Goal: Task Accomplishment & Management: Manage account settings

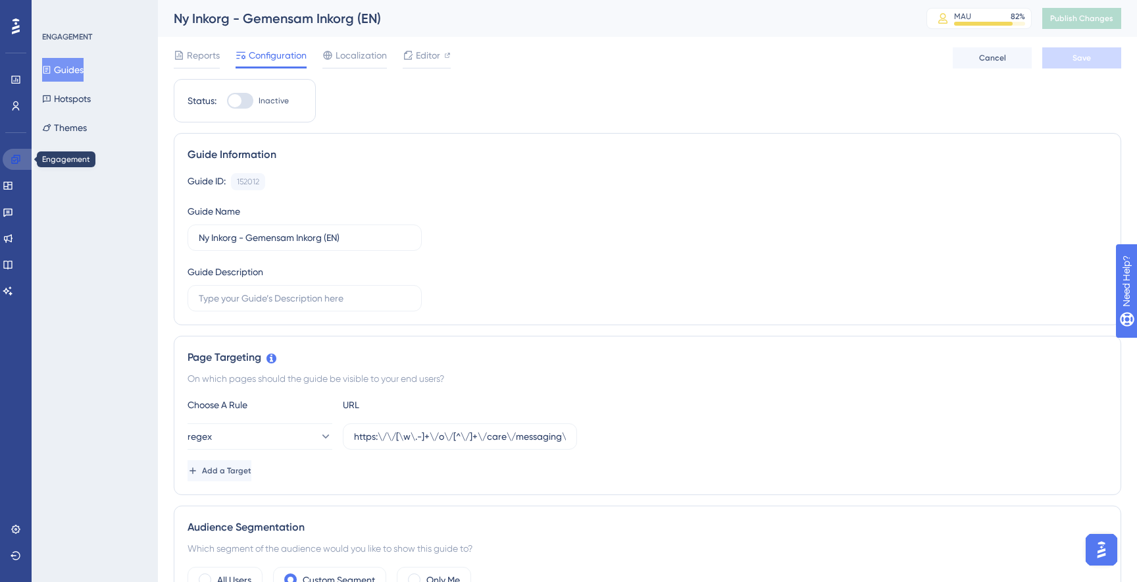
click at [15, 165] on link at bounding box center [19, 159] width 32 height 21
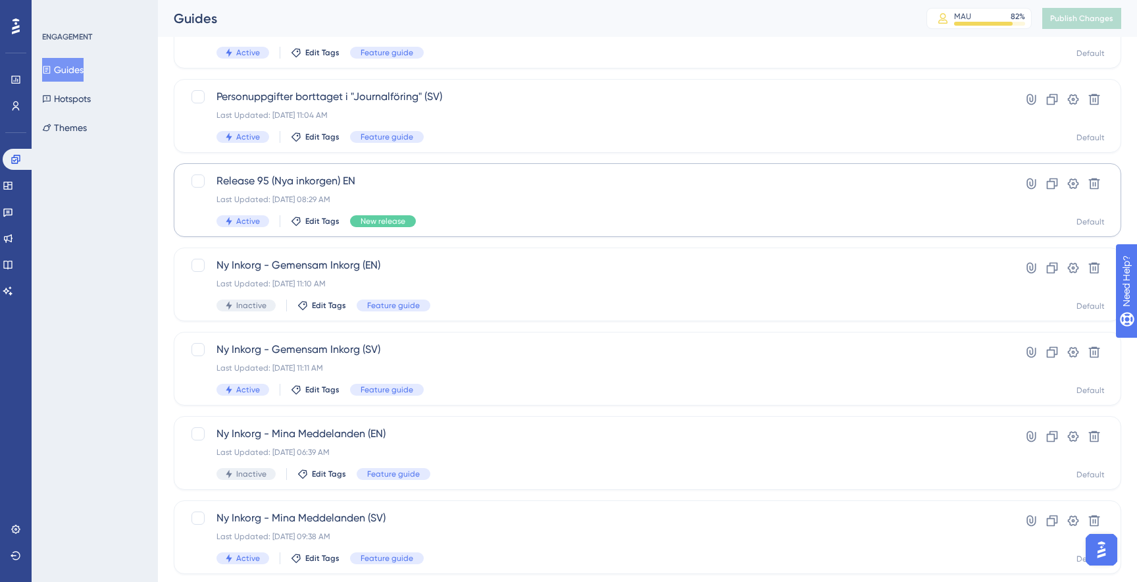
scroll to position [138, 0]
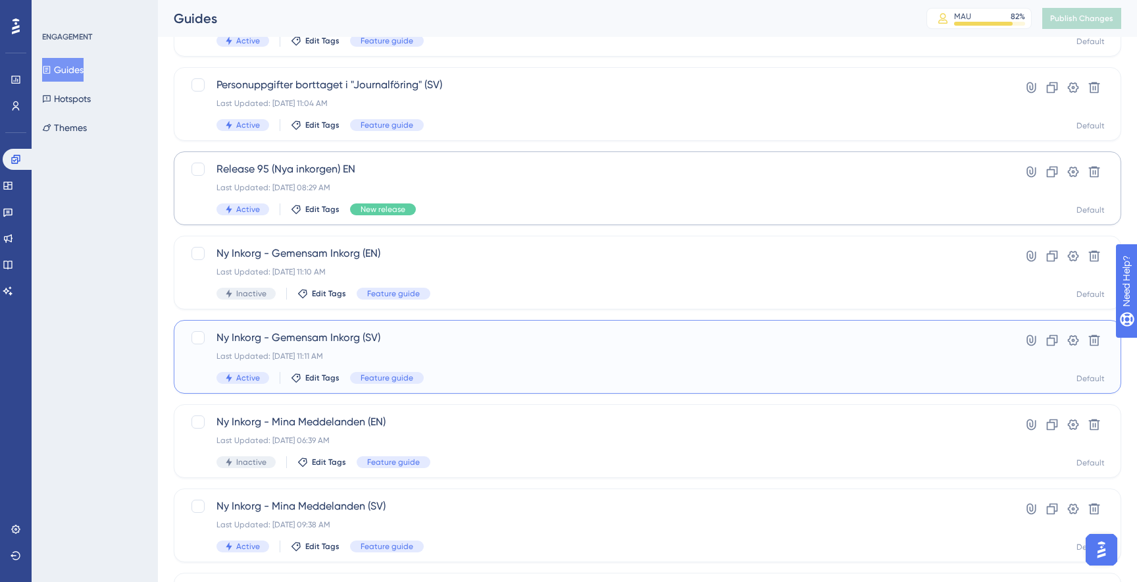
click at [536, 340] on span "Ny Inkorg - Gemensam Inkorg (SV)" at bounding box center [595, 338] width 757 height 16
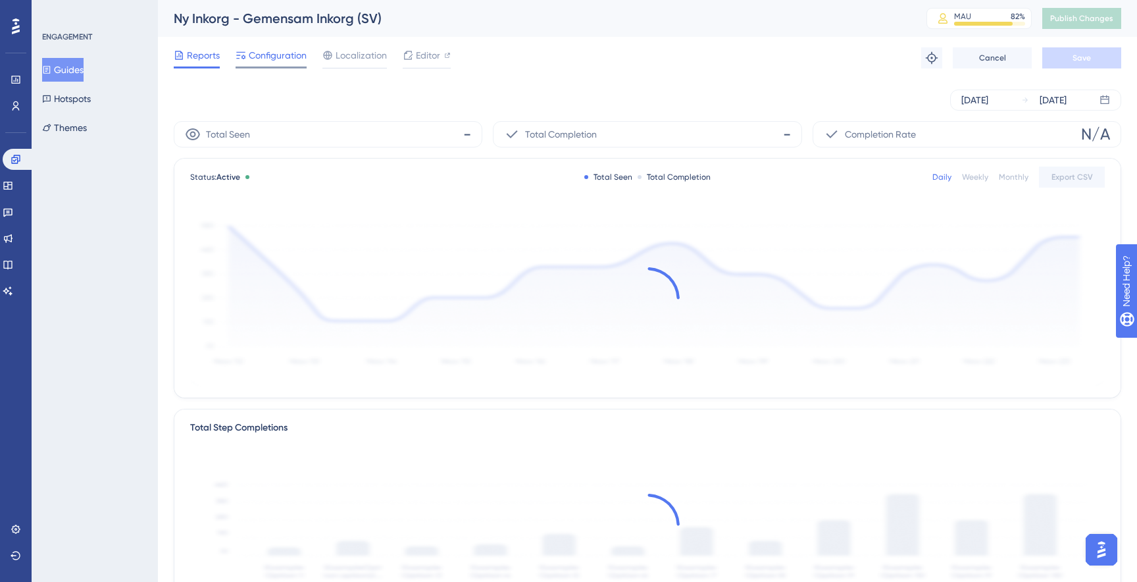
click at [268, 50] on span "Configuration" at bounding box center [278, 55] width 58 height 16
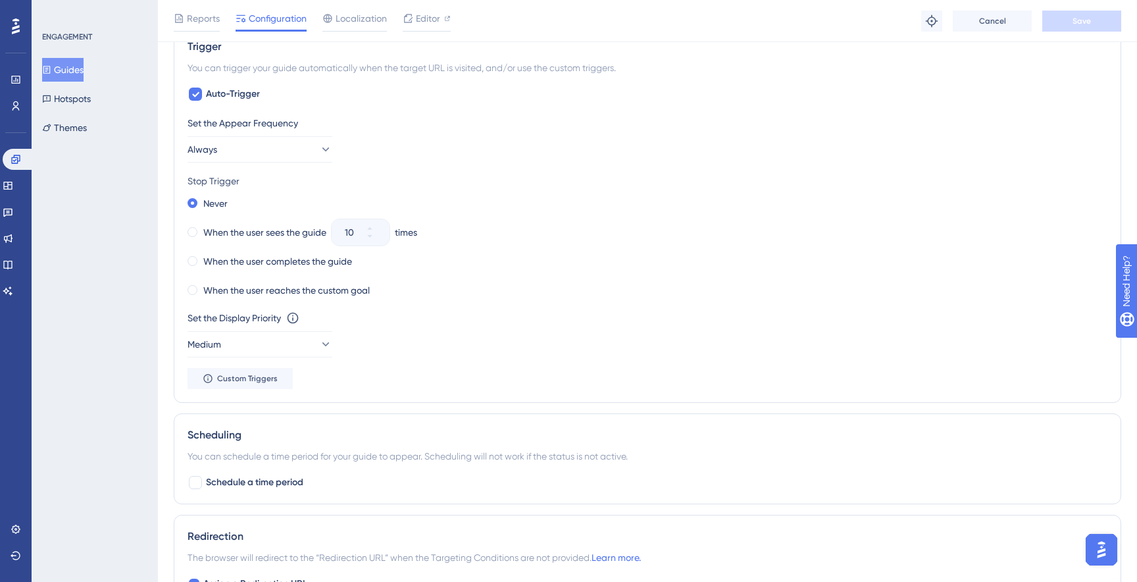
scroll to position [658, 0]
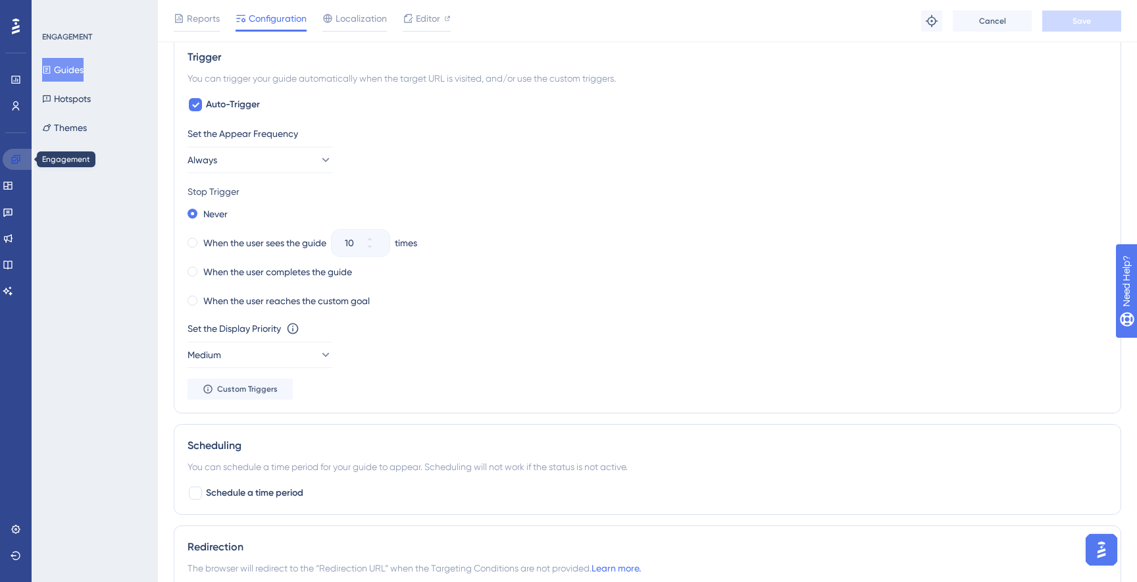
click at [20, 161] on icon at bounding box center [16, 159] width 11 height 11
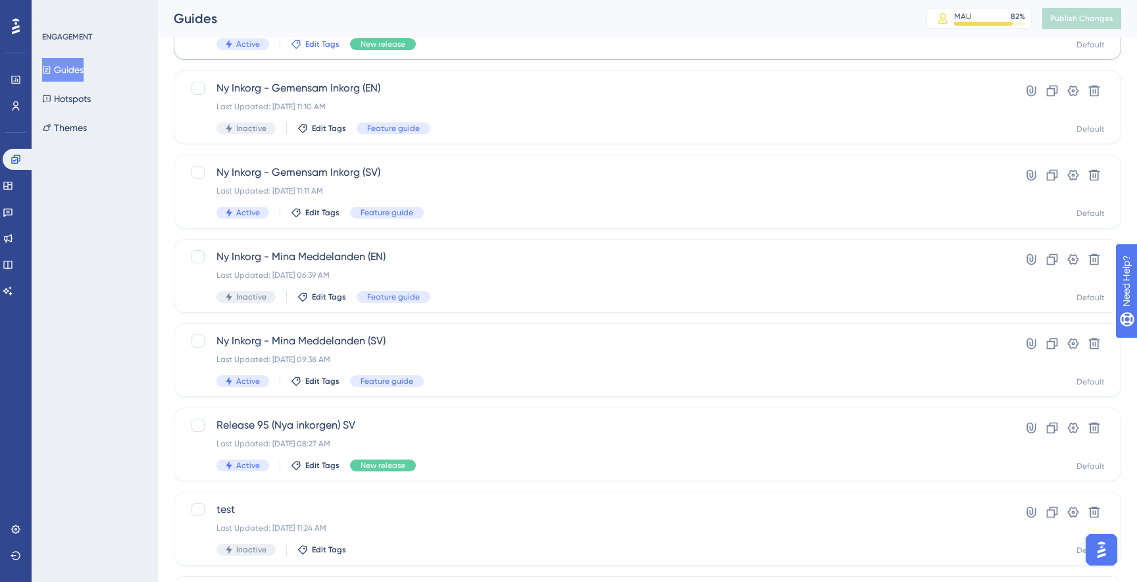
scroll to position [309, 0]
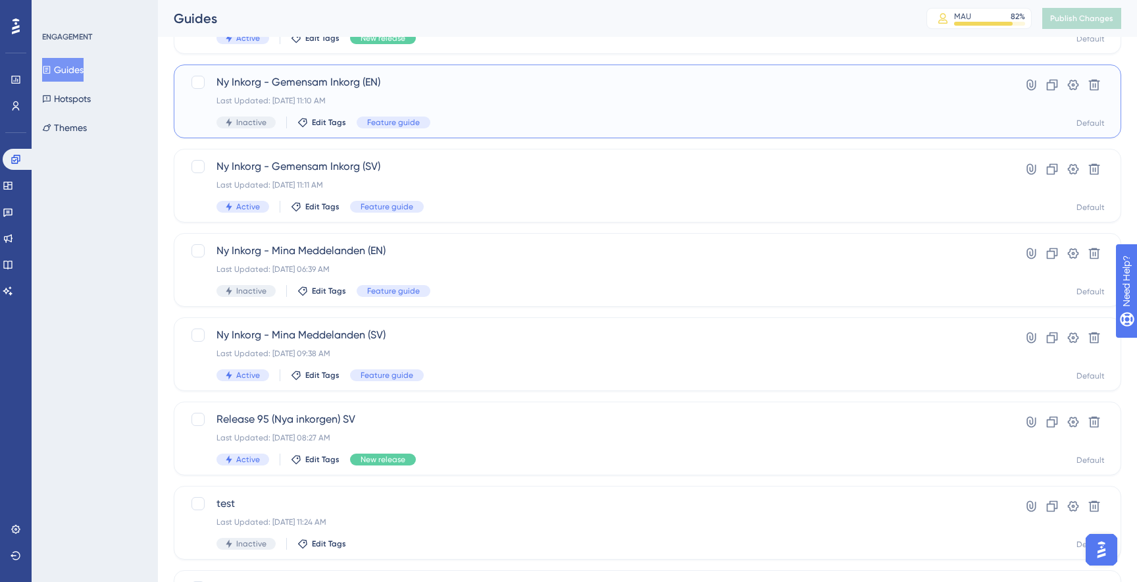
click at [431, 104] on div "Last Updated: [DATE] 11:10 AM" at bounding box center [595, 100] width 757 height 11
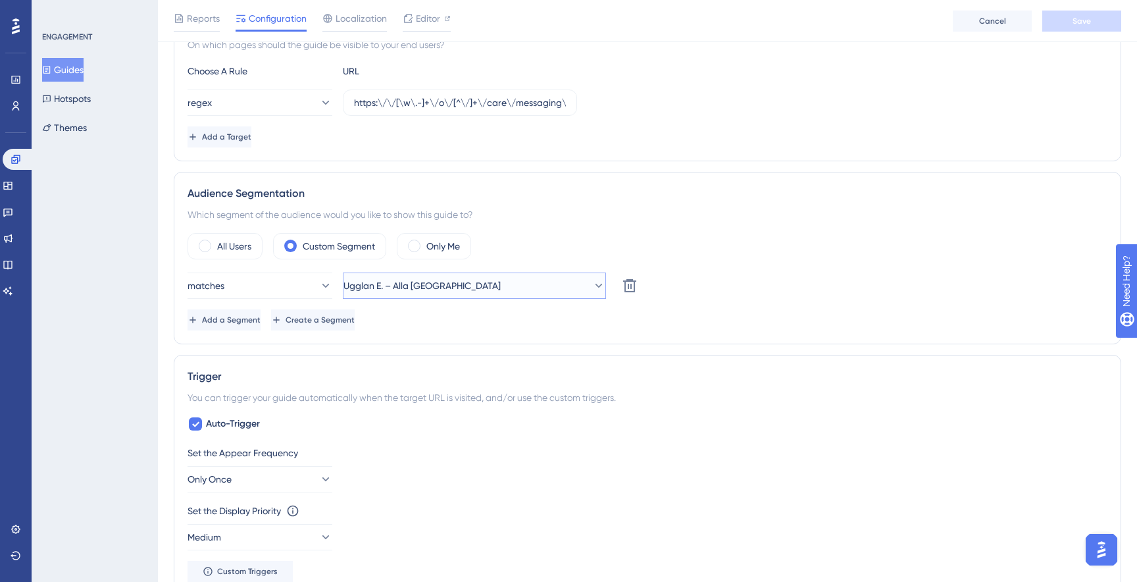
click at [478, 282] on button "Ugglan E. – Alla [GEOGRAPHIC_DATA]" at bounding box center [474, 285] width 263 height 26
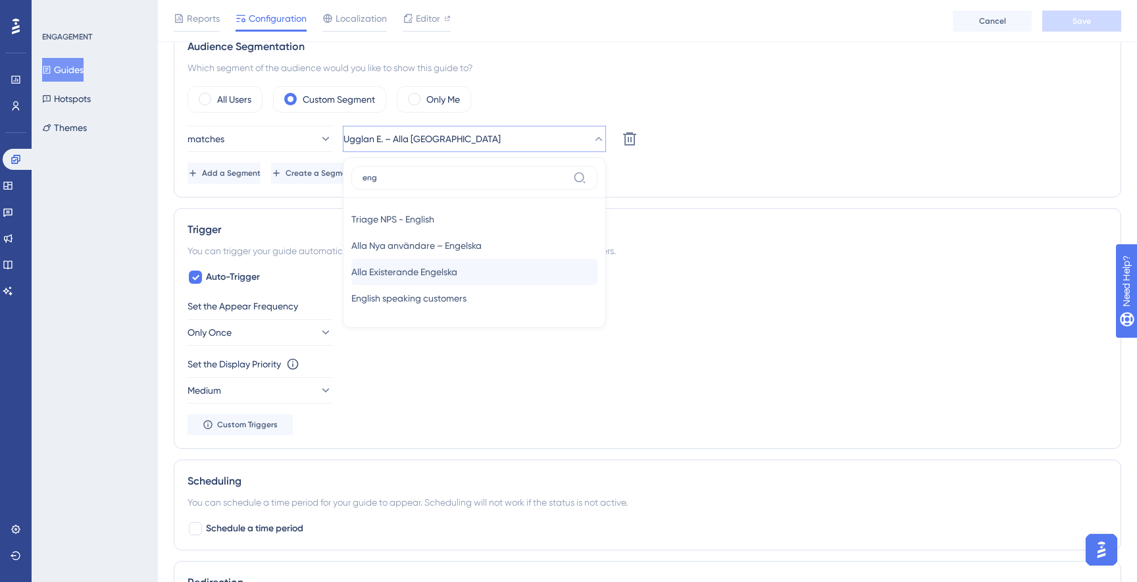
type input "eng"
click at [457, 279] on span "Alla Existerande Engelska" at bounding box center [404, 272] width 106 height 16
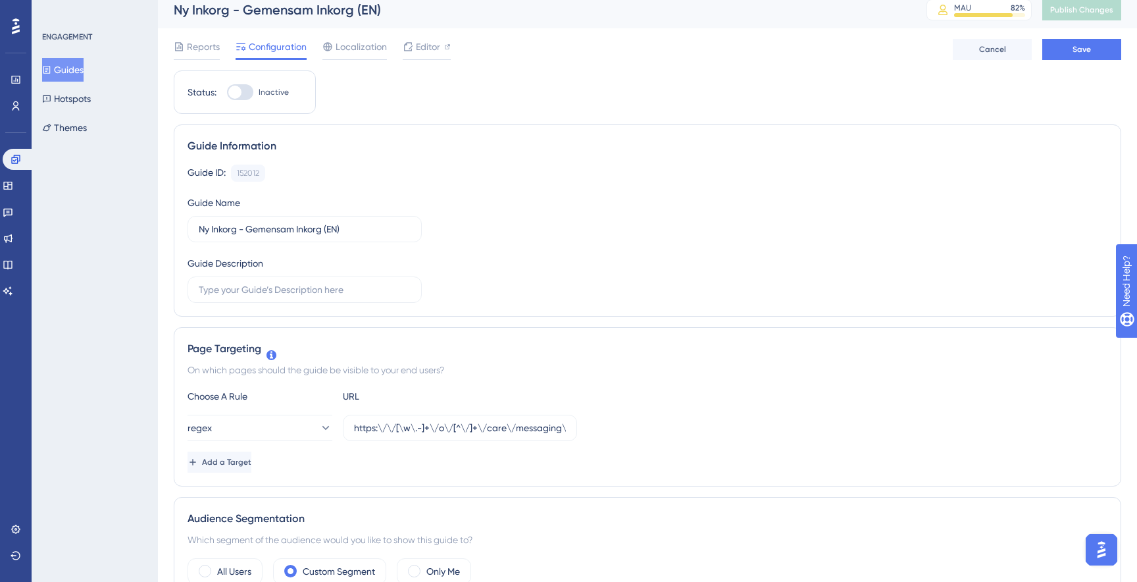
scroll to position [0, 0]
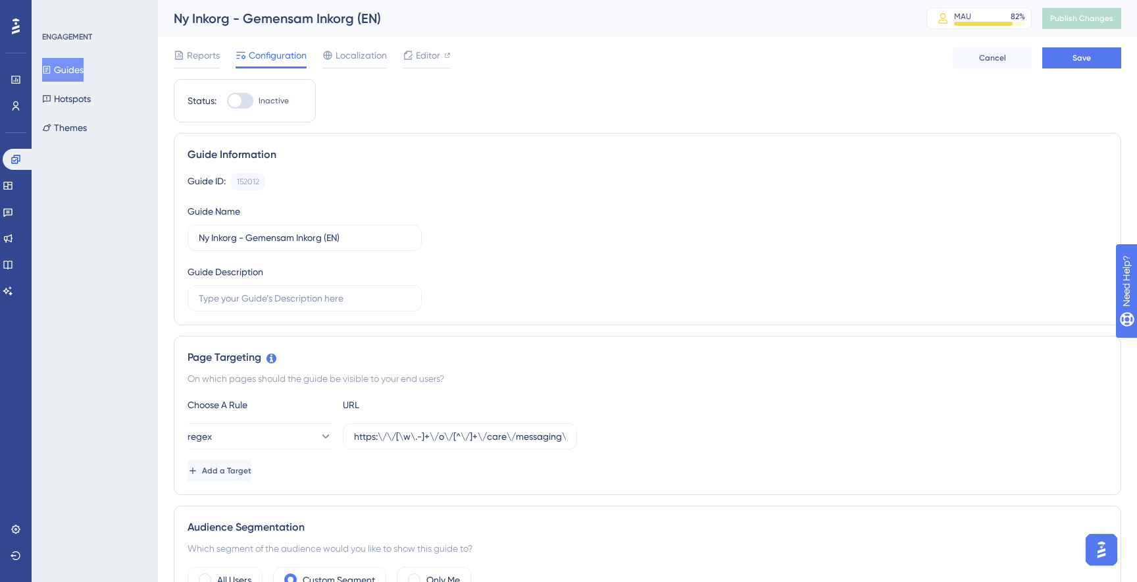
click at [238, 106] on div at bounding box center [234, 100] width 13 height 13
click at [227, 101] on input "Inactive" at bounding box center [226, 101] width 1 height 1
checkbox input "true"
click at [1080, 55] on span "Save" at bounding box center [1082, 58] width 18 height 11
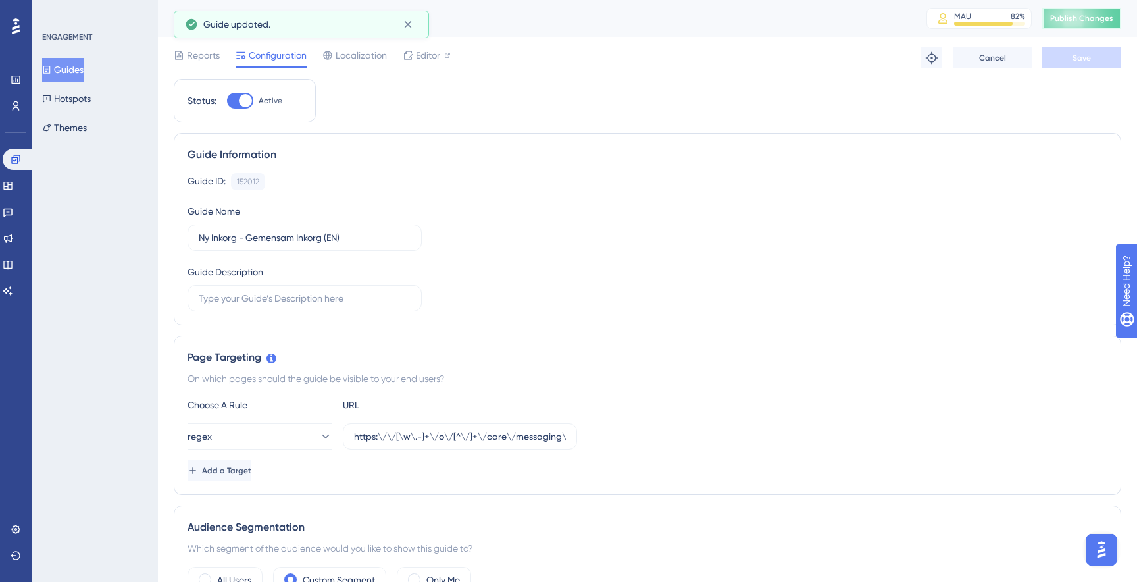
click at [1080, 18] on span "Publish Changes" at bounding box center [1081, 18] width 63 height 11
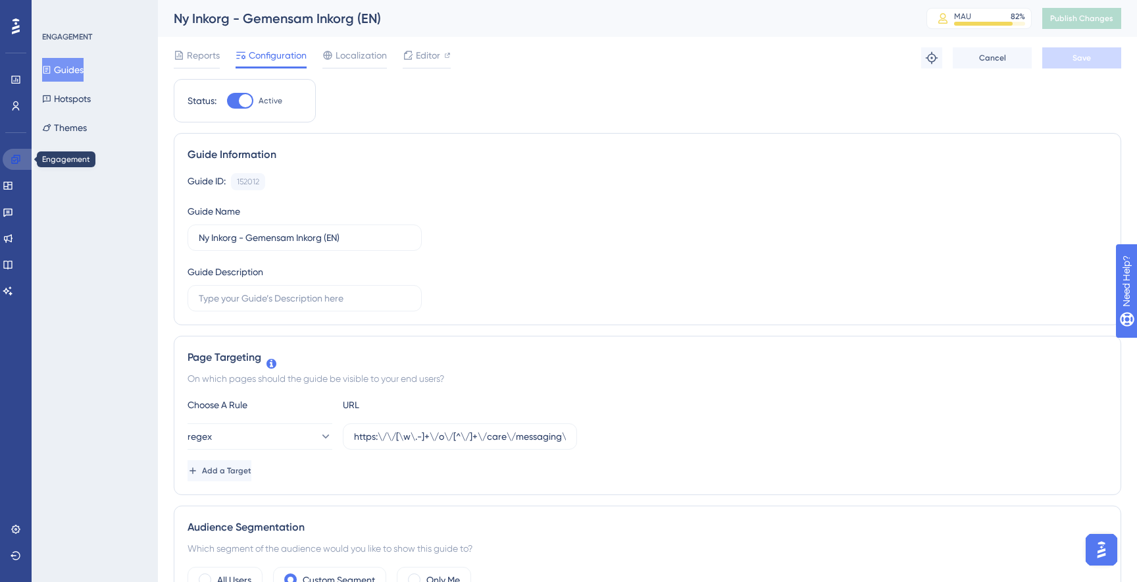
click at [18, 159] on icon at bounding box center [15, 159] width 9 height 9
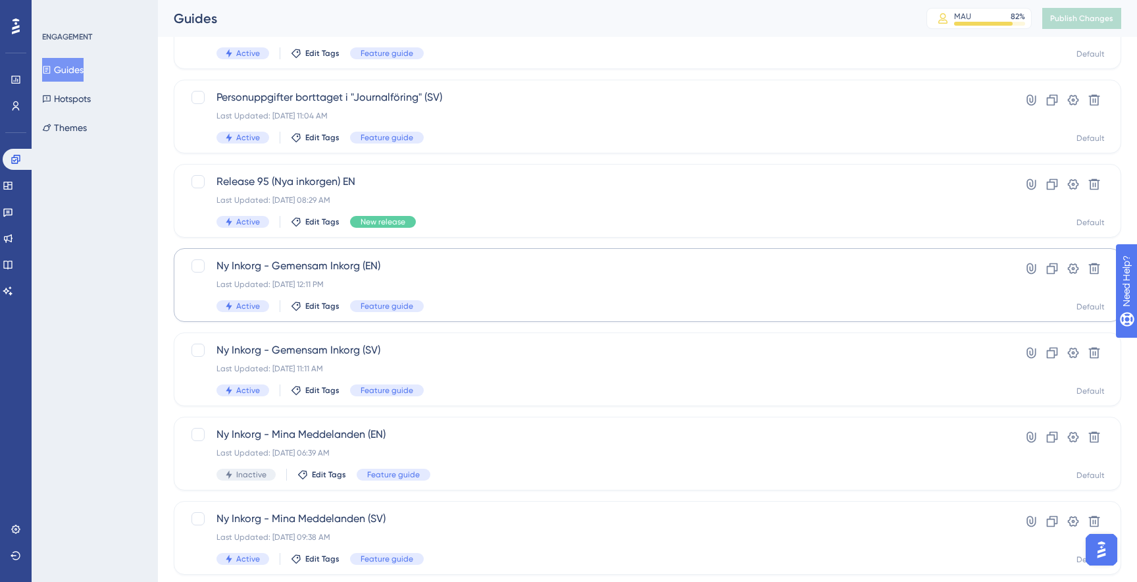
scroll to position [134, 0]
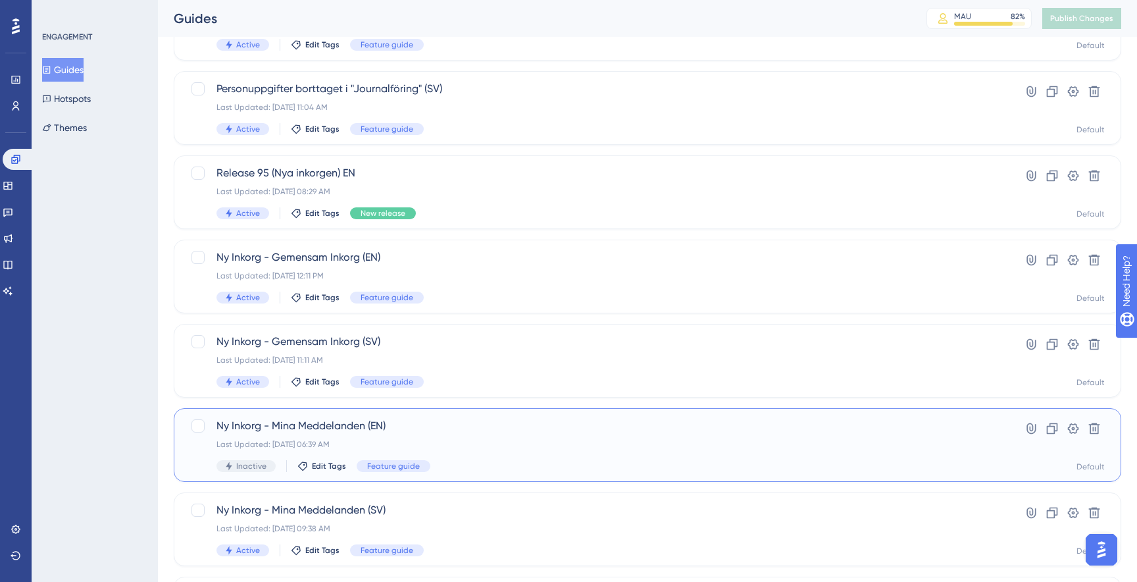
click at [606, 467] on div "Inactive Edit Tags Feature guide" at bounding box center [595, 466] width 757 height 12
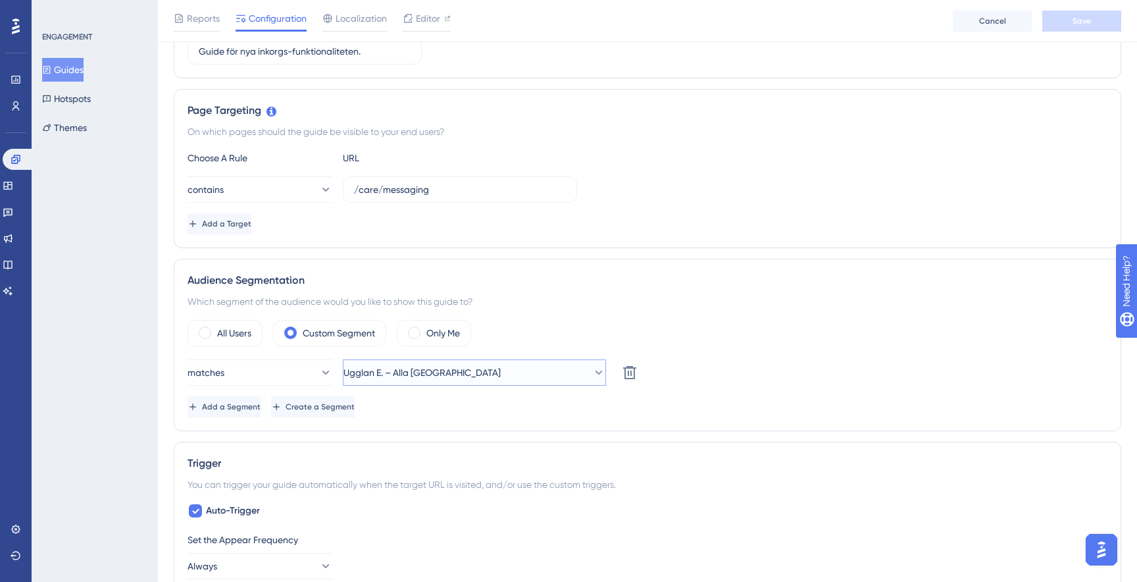
click at [436, 365] on span "Ugglan E. – Alla [GEOGRAPHIC_DATA]" at bounding box center [422, 373] width 157 height 16
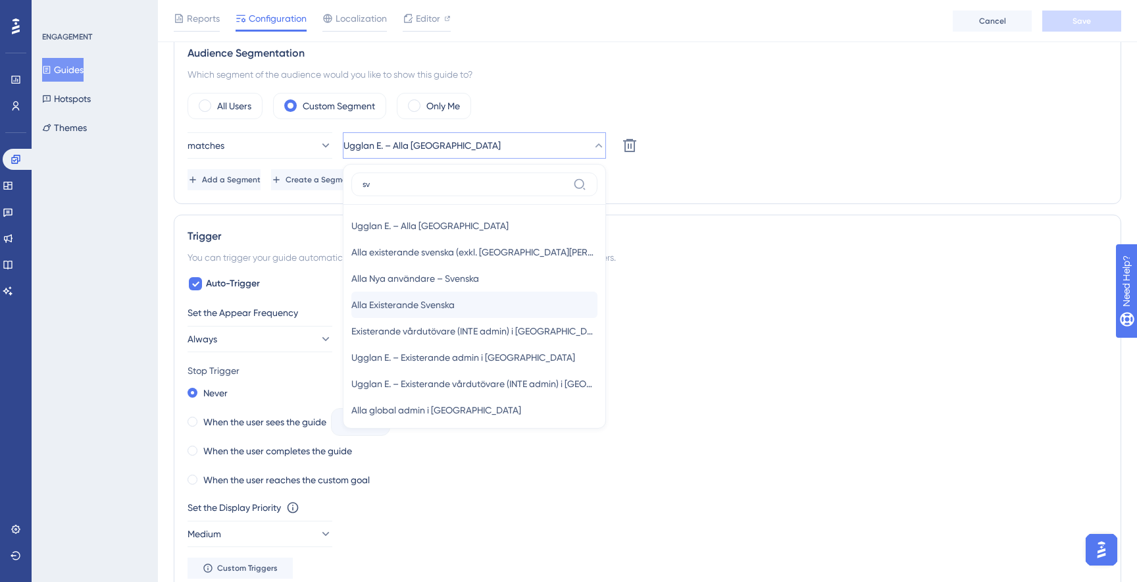
type input "sv"
click at [537, 301] on div "Alla Existerande Svenska Alla Existerande Svenska" at bounding box center [474, 305] width 246 height 26
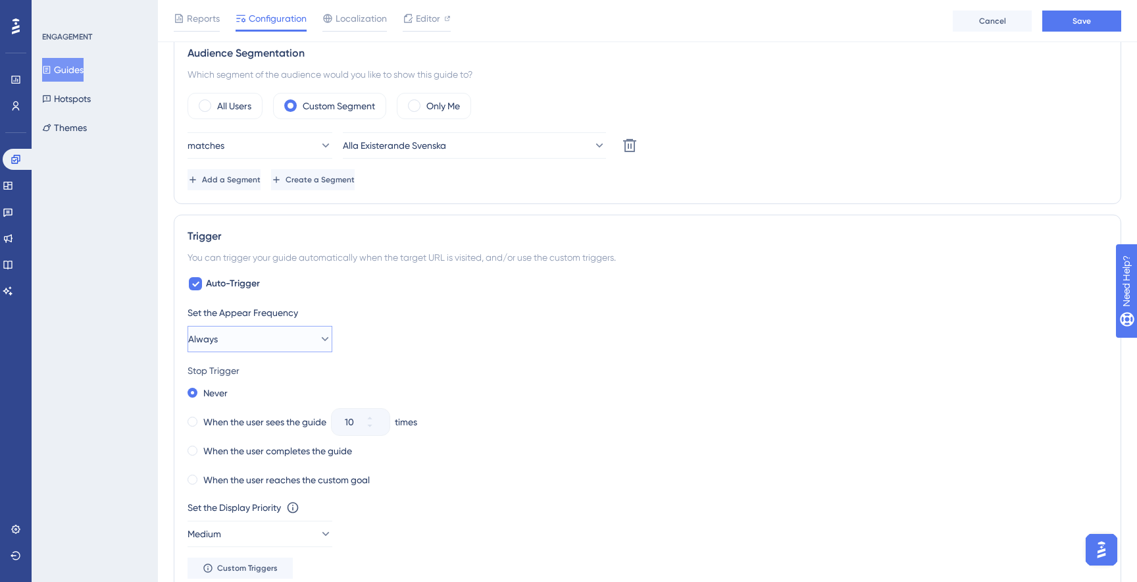
click at [212, 338] on span "Always" at bounding box center [203, 339] width 30 height 16
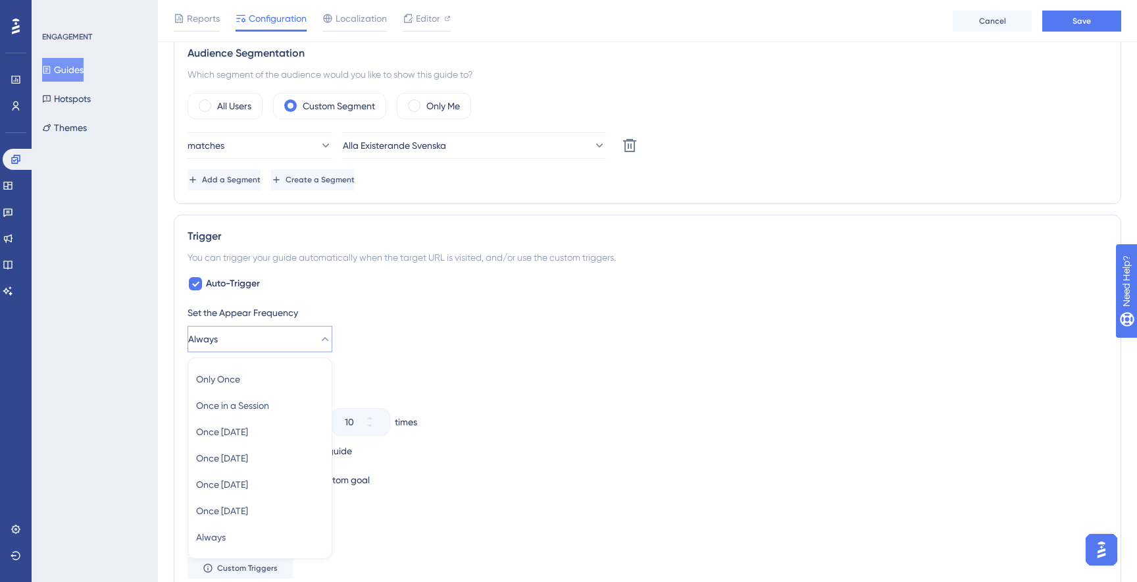
scroll to position [646, 0]
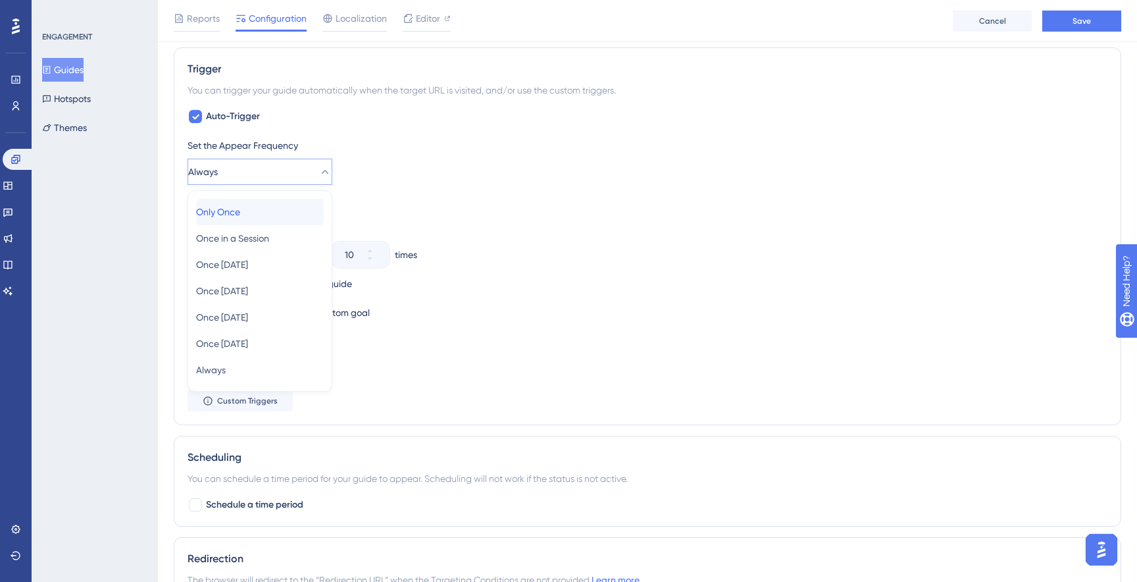
click at [235, 216] on span "Only Once" at bounding box center [218, 212] width 44 height 16
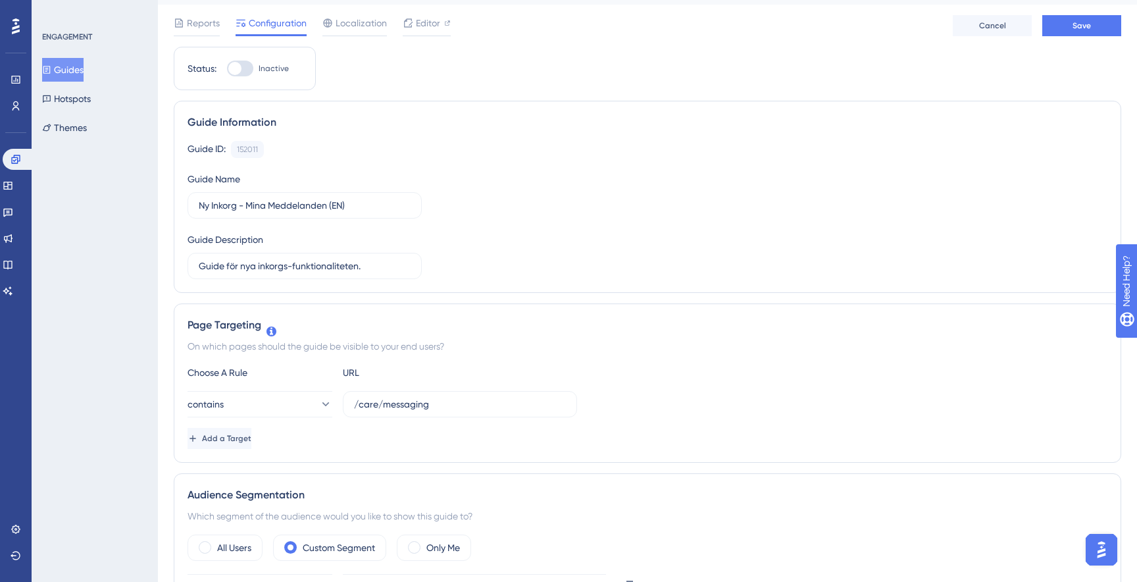
scroll to position [0, 0]
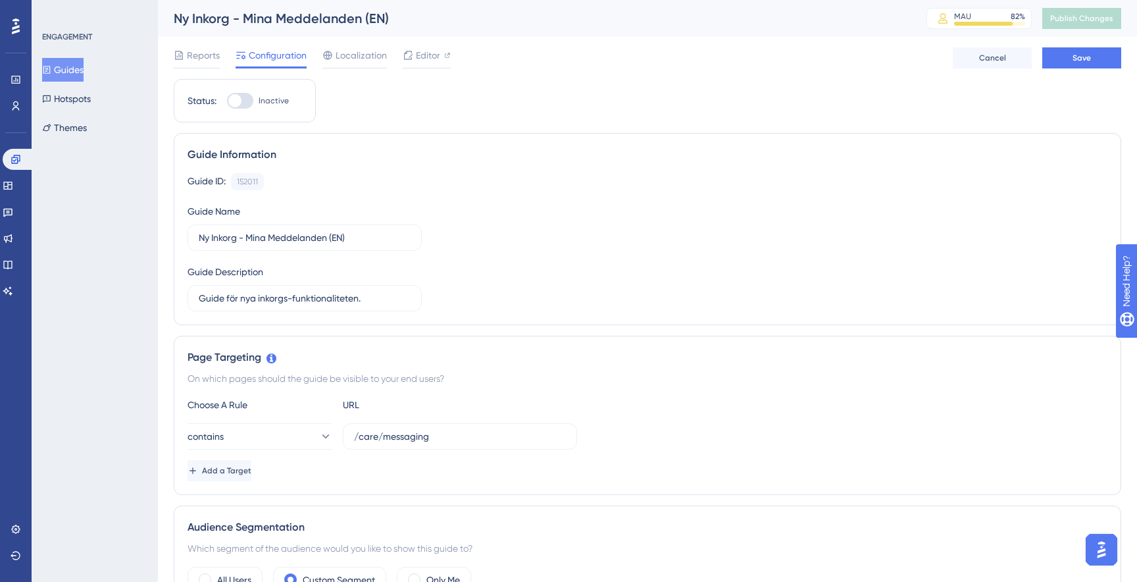
click at [249, 103] on div at bounding box center [240, 101] width 26 height 16
click at [227, 101] on input "Inactive" at bounding box center [226, 101] width 1 height 1
checkbox input "true"
click at [1084, 61] on span "Save" at bounding box center [1082, 58] width 18 height 11
click at [1083, 15] on span "Publish Changes" at bounding box center [1081, 18] width 63 height 11
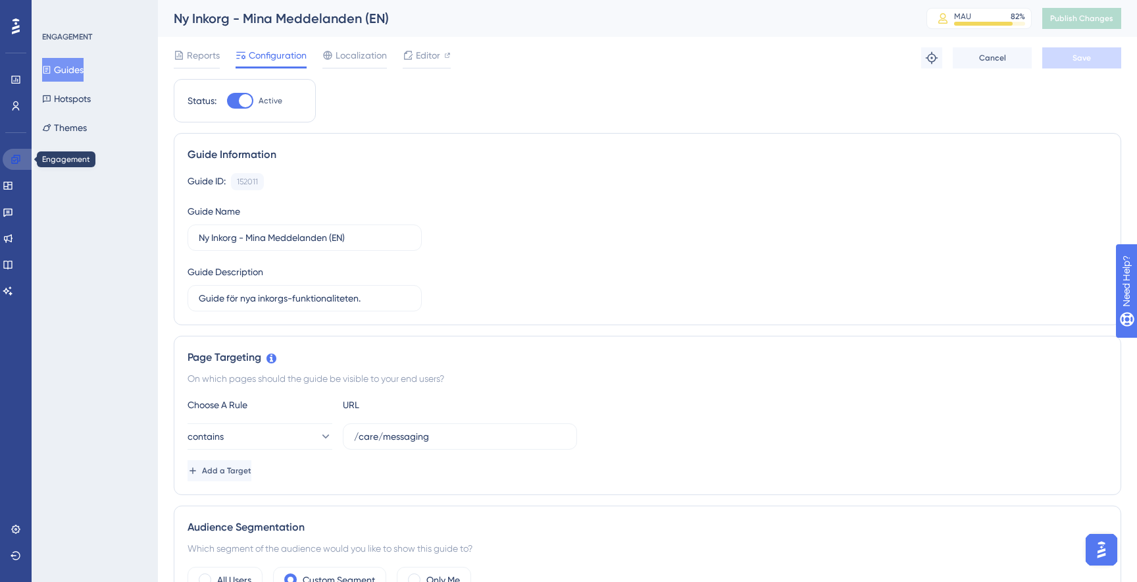
click at [14, 162] on icon at bounding box center [16, 159] width 11 height 11
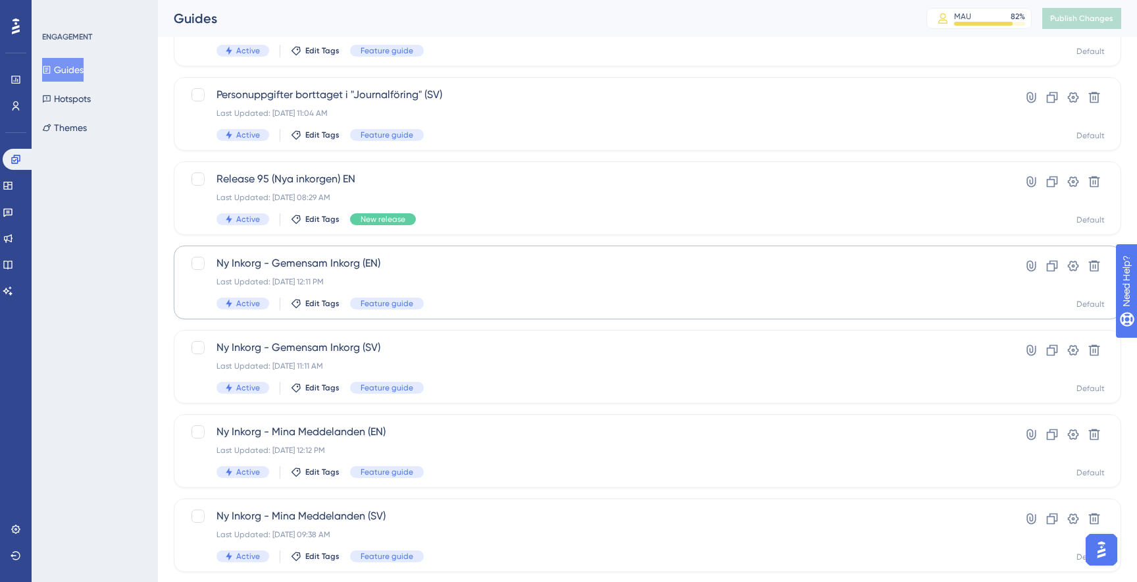
scroll to position [143, 0]
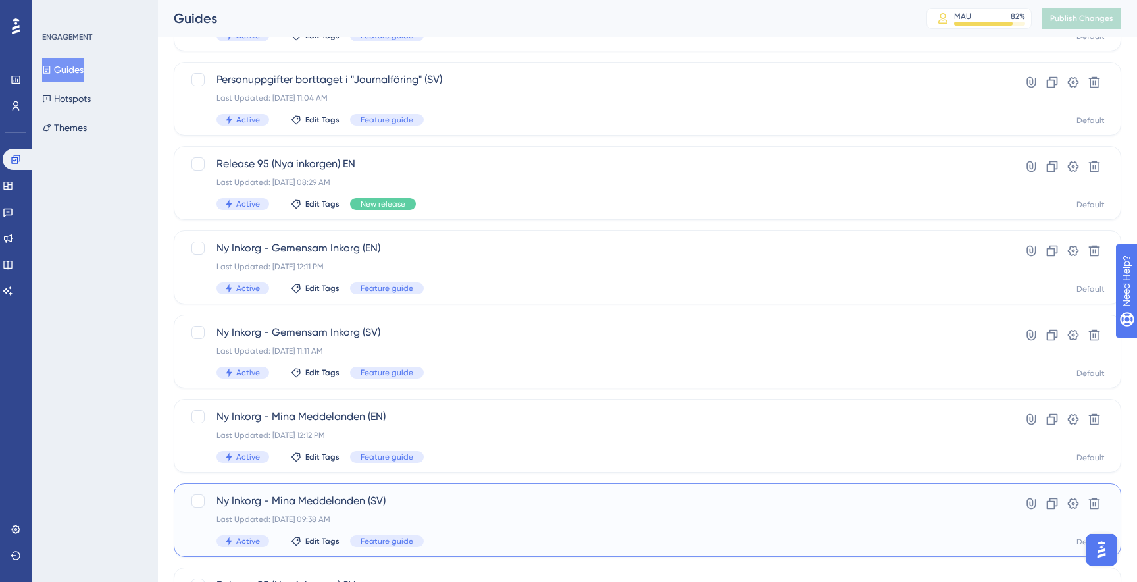
click at [619, 492] on div "Ny Inkorg - Mina Meddelanden (SV) Last Updated: [DATE] 09:38 AM Active Edit Tag…" at bounding box center [648, 520] width 948 height 74
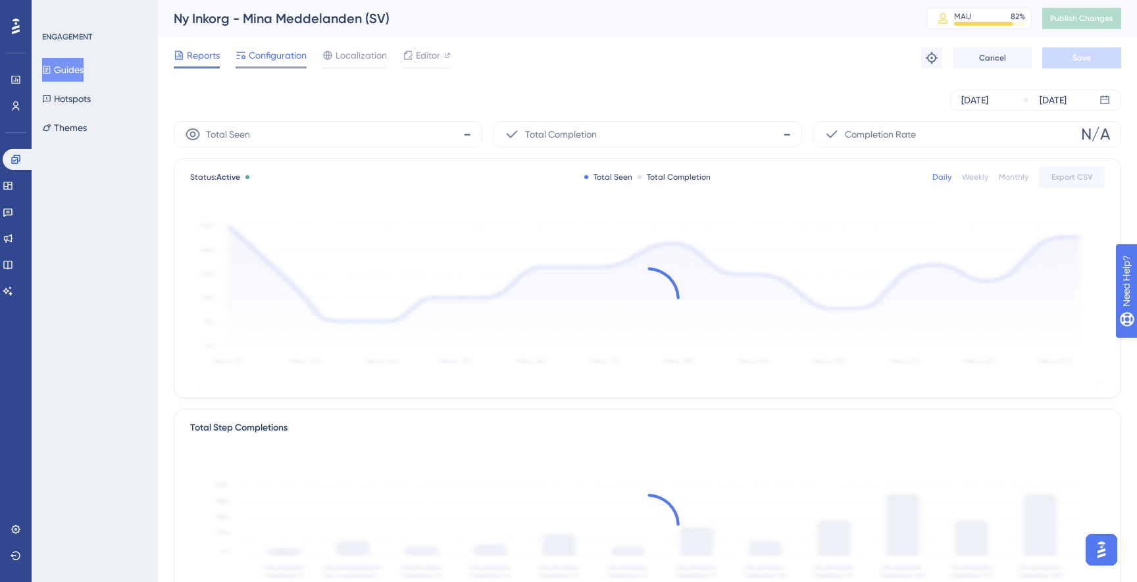
click at [288, 59] on span "Configuration" at bounding box center [278, 55] width 58 height 16
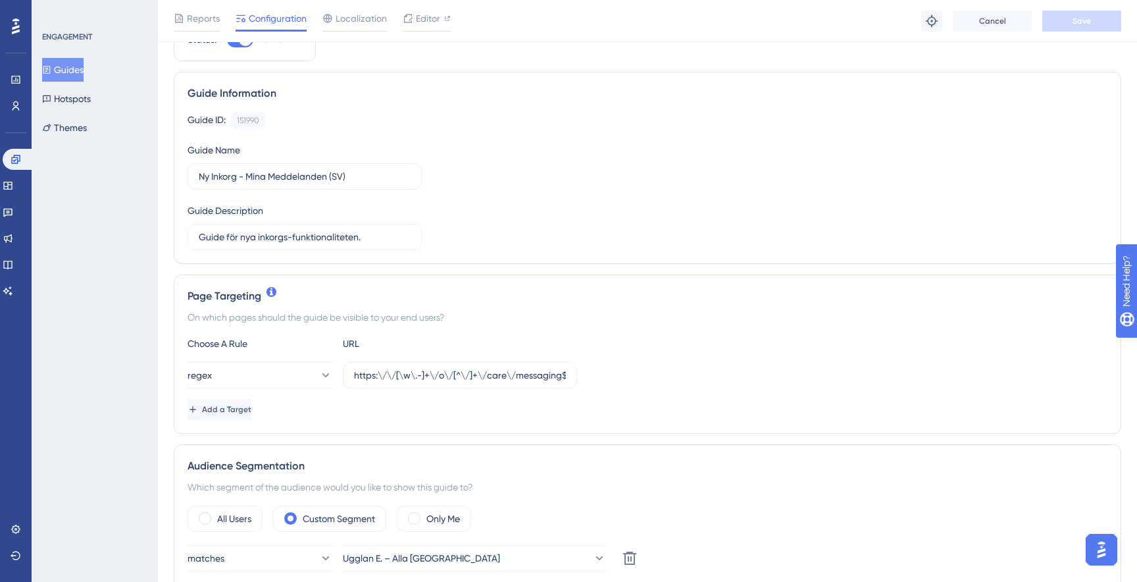
scroll to position [76, 0]
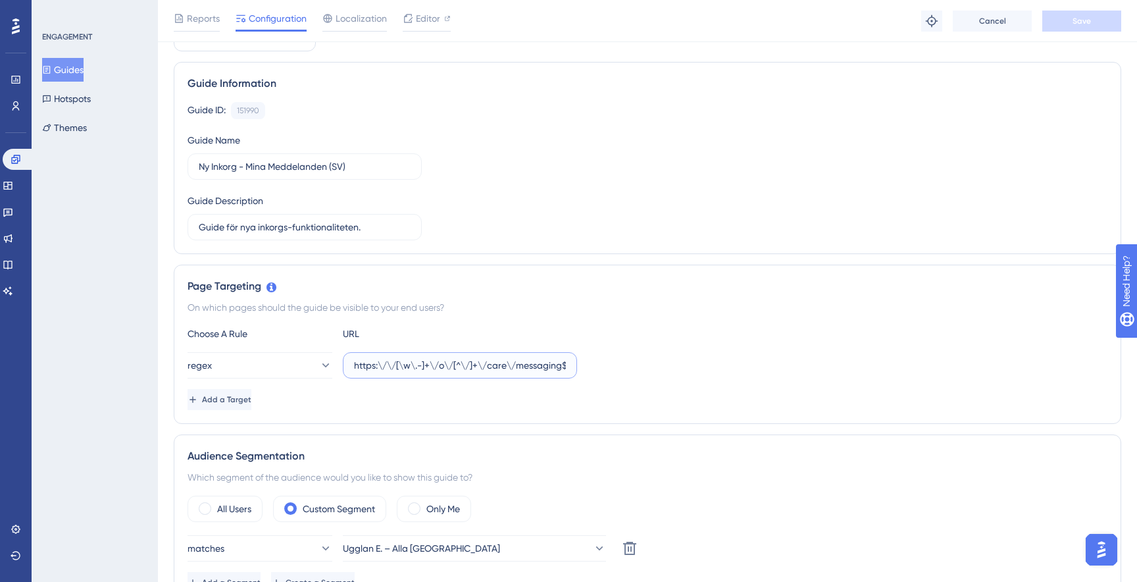
click at [466, 367] on input "https:\/\/[\w\.-]+\/o\/[^\/]+\/care\/messaging$" at bounding box center [460, 365] width 212 height 14
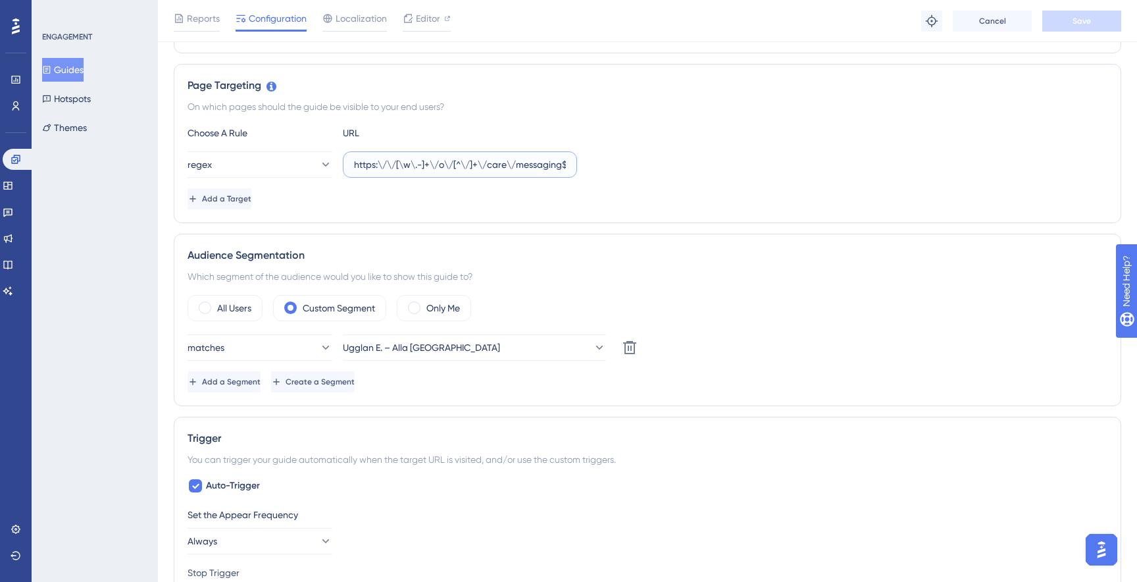
scroll to position [278, 0]
click at [23, 165] on link at bounding box center [19, 159] width 32 height 21
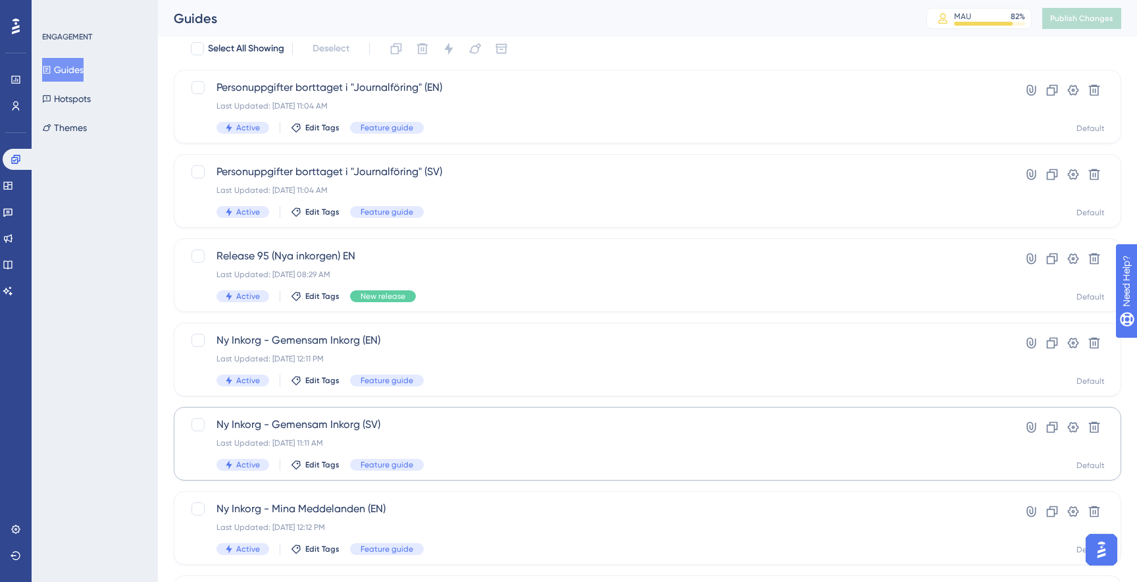
scroll to position [71, 0]
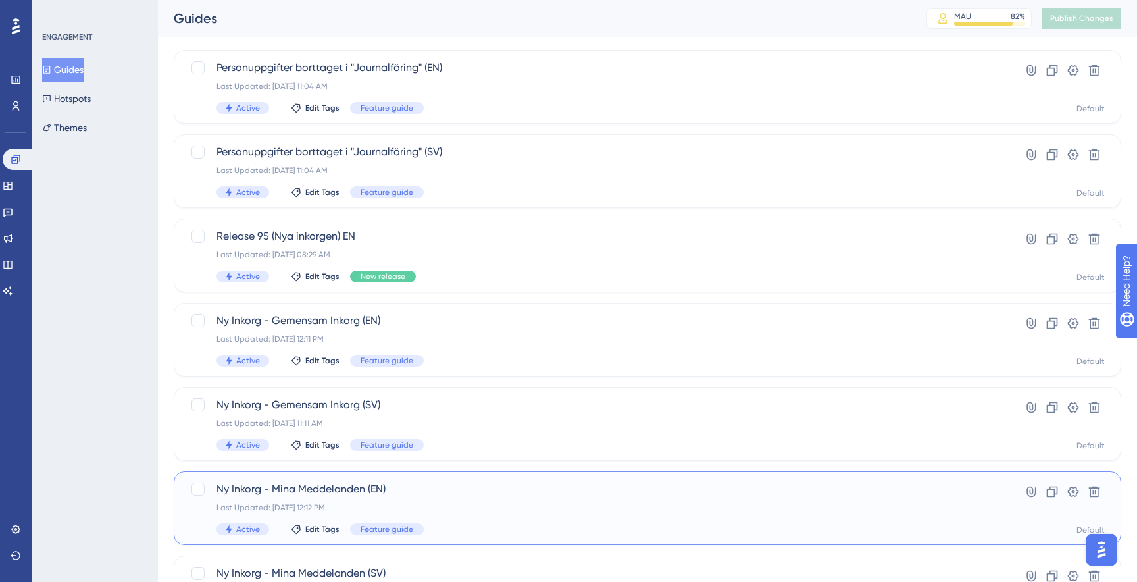
click at [472, 499] on div "Ny Inkorg - Mina Meddelanden (EN) Last Updated: [DATE] 12:12 PM Active Edit Tag…" at bounding box center [595, 508] width 757 height 54
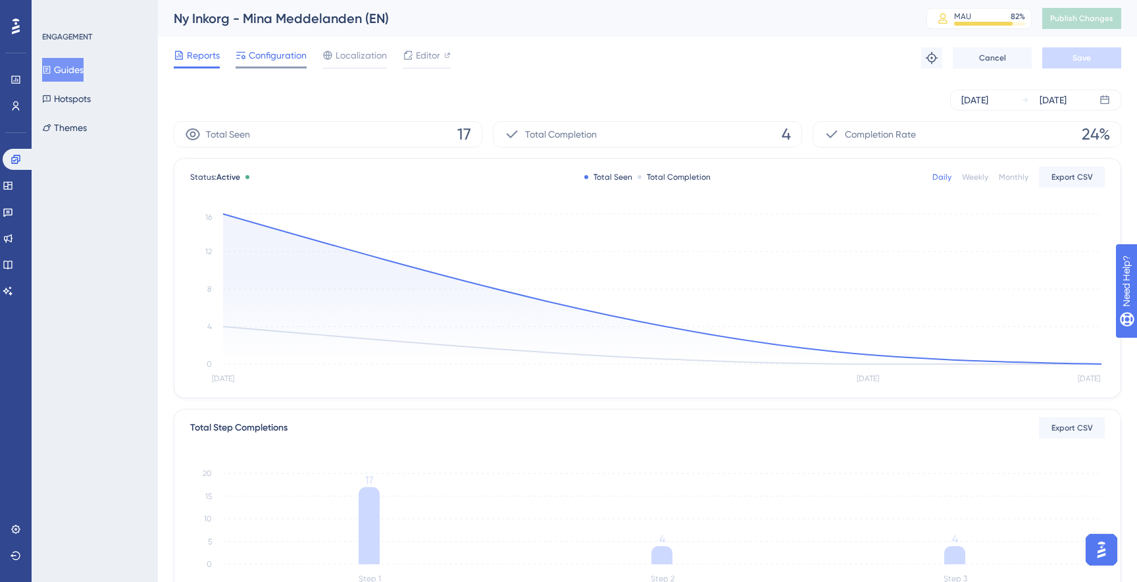
click at [283, 58] on span "Configuration" at bounding box center [278, 55] width 58 height 16
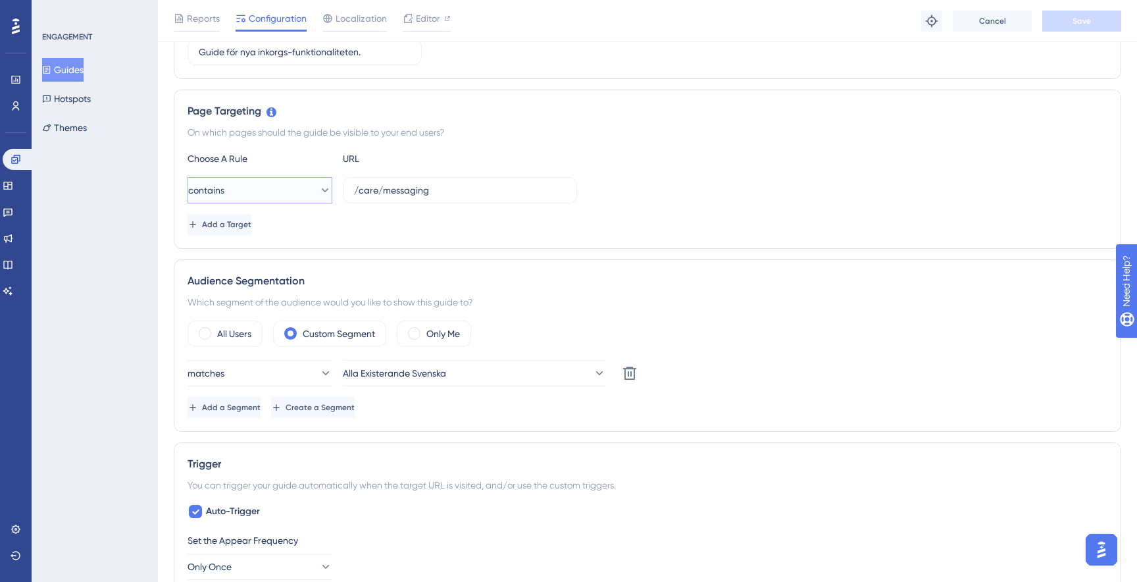
click at [277, 186] on button "contains" at bounding box center [260, 190] width 145 height 26
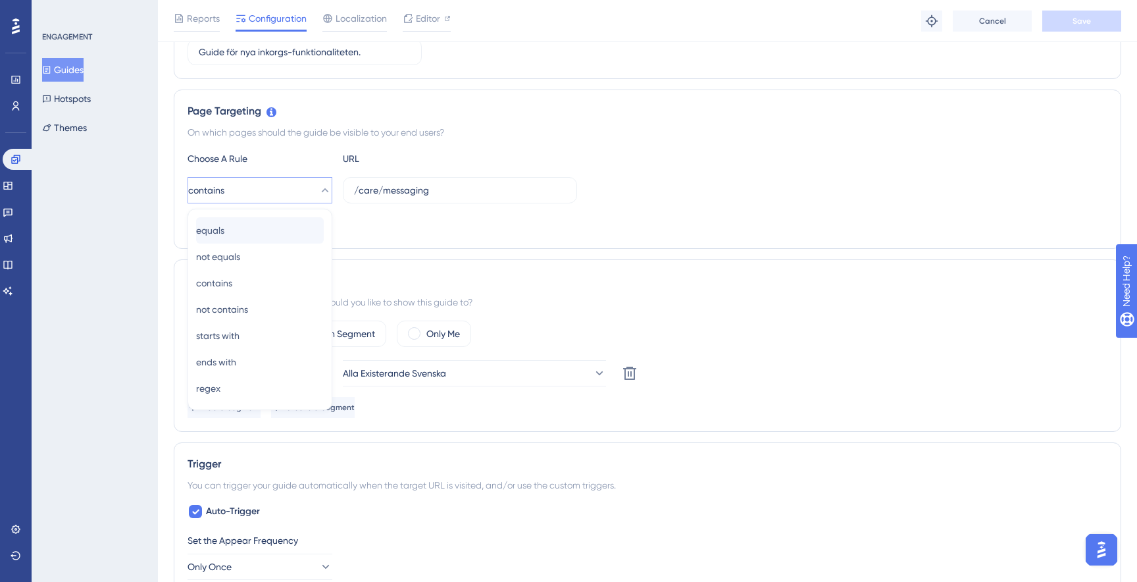
scroll to position [270, 0]
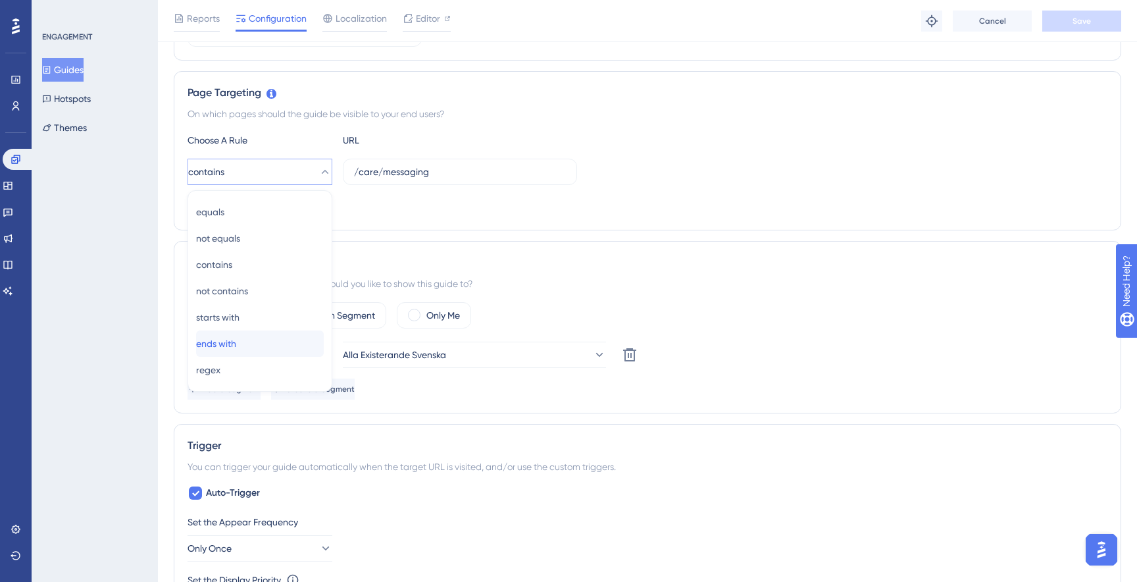
click at [263, 355] on div "ends with ends with" at bounding box center [260, 343] width 128 height 26
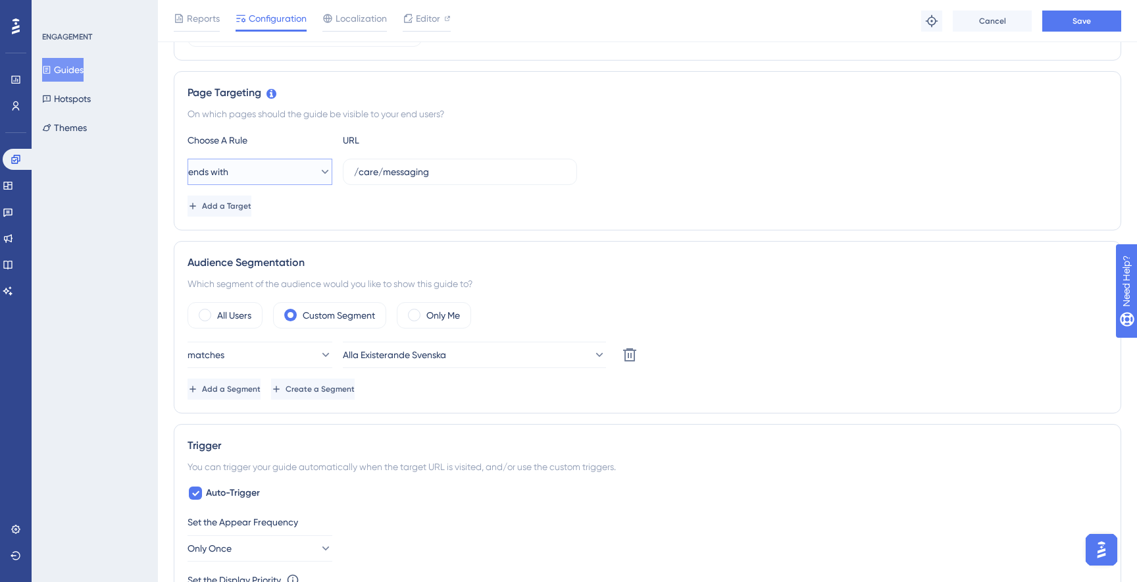
click at [268, 170] on button "ends with" at bounding box center [260, 172] width 145 height 26
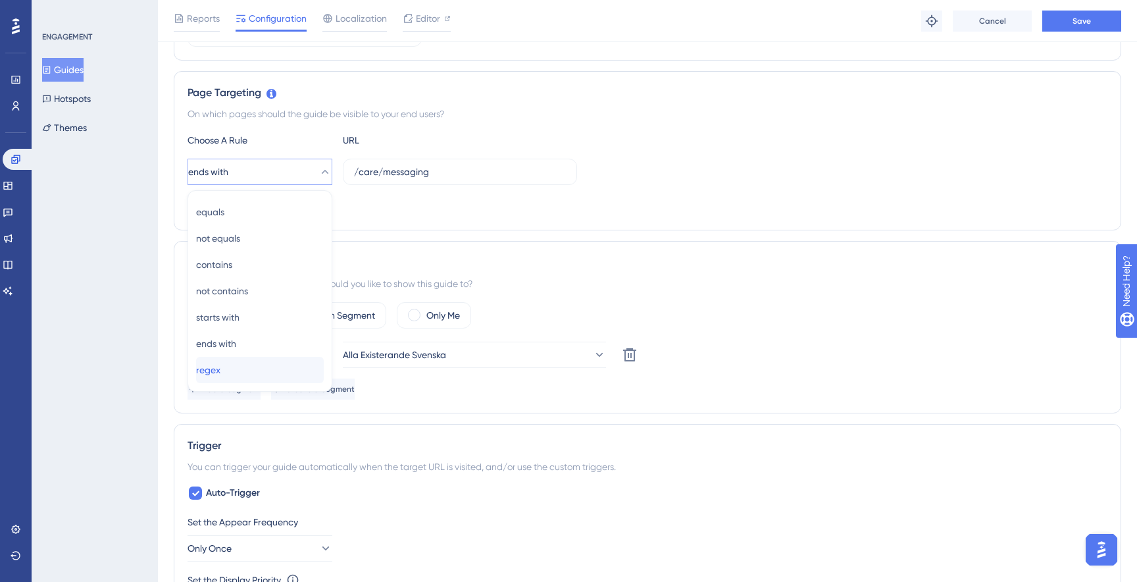
click at [250, 374] on div "regex regex" at bounding box center [260, 370] width 128 height 26
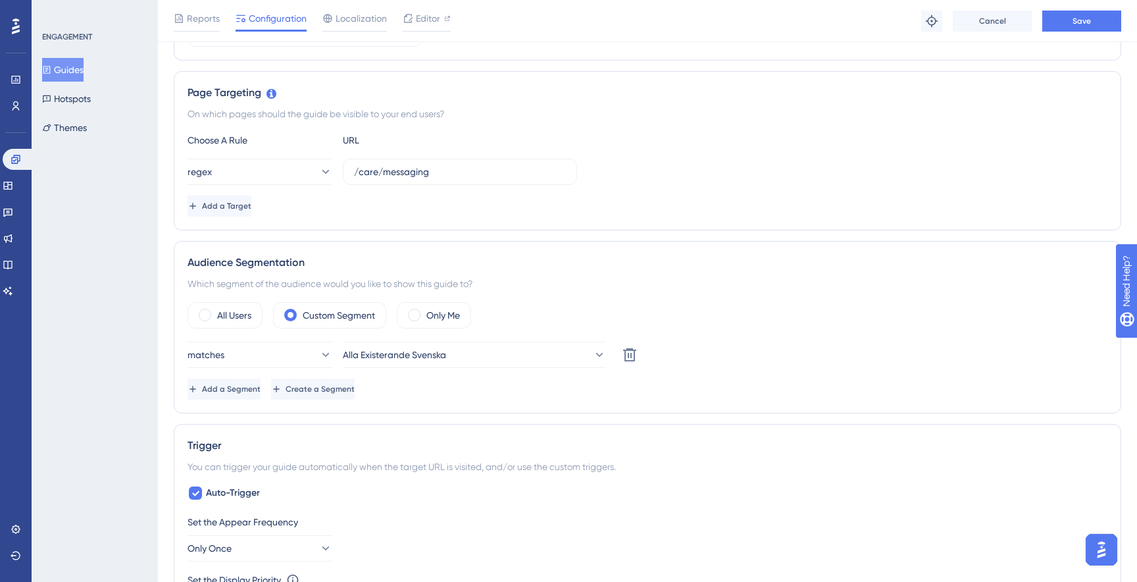
click at [420, 188] on div "Choose A Rule URL regex /care/messaging Add a Target" at bounding box center [648, 174] width 920 height 84
click at [422, 177] on input "/care/messaging" at bounding box center [460, 172] width 212 height 14
paste input "https:\/\/[\w\.-]+\/o\/[^\/]+\/care\/messaging$"
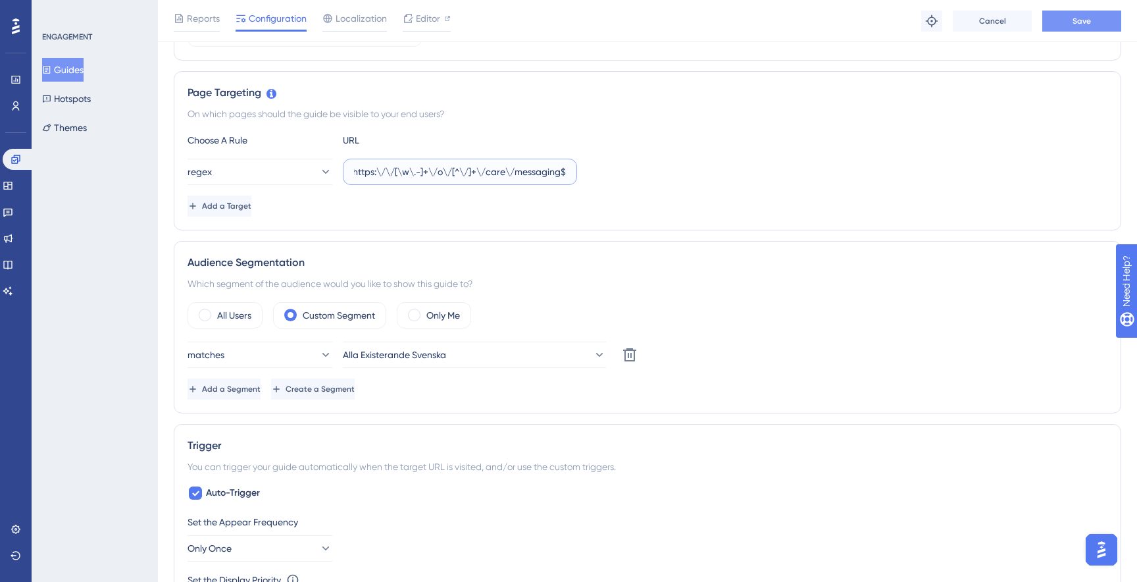
type input "https:\/\/[\w\.-]+\/o\/[^\/]+\/care\/messaging$"
click at [1069, 30] on button "Save" at bounding box center [1081, 21] width 79 height 21
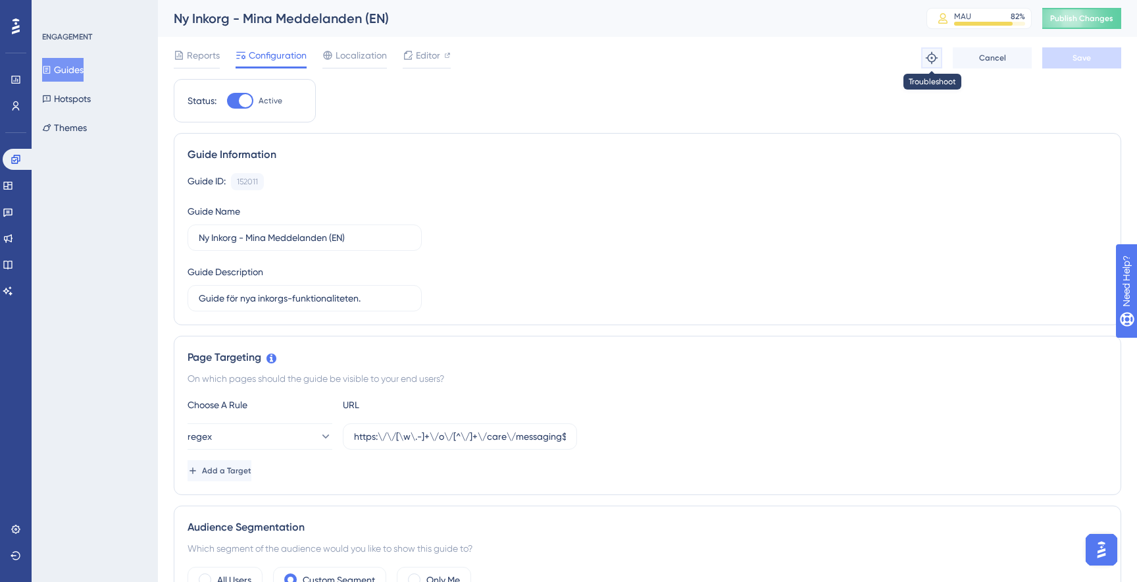
click at [930, 60] on icon at bounding box center [931, 57] width 13 height 13
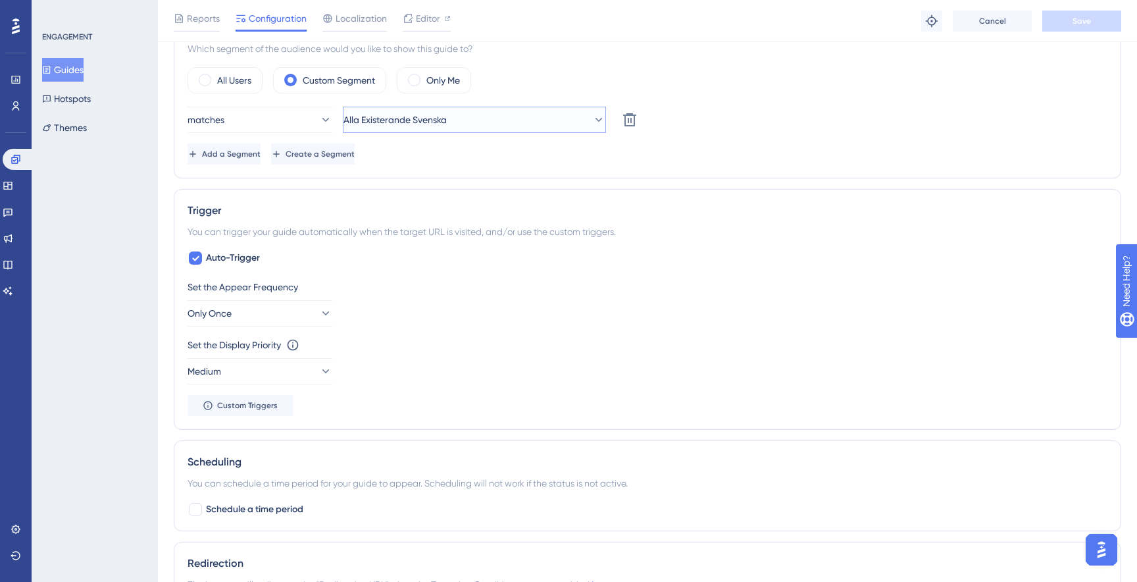
click at [407, 117] on span "Alla Existerande Svenska" at bounding box center [395, 120] width 103 height 16
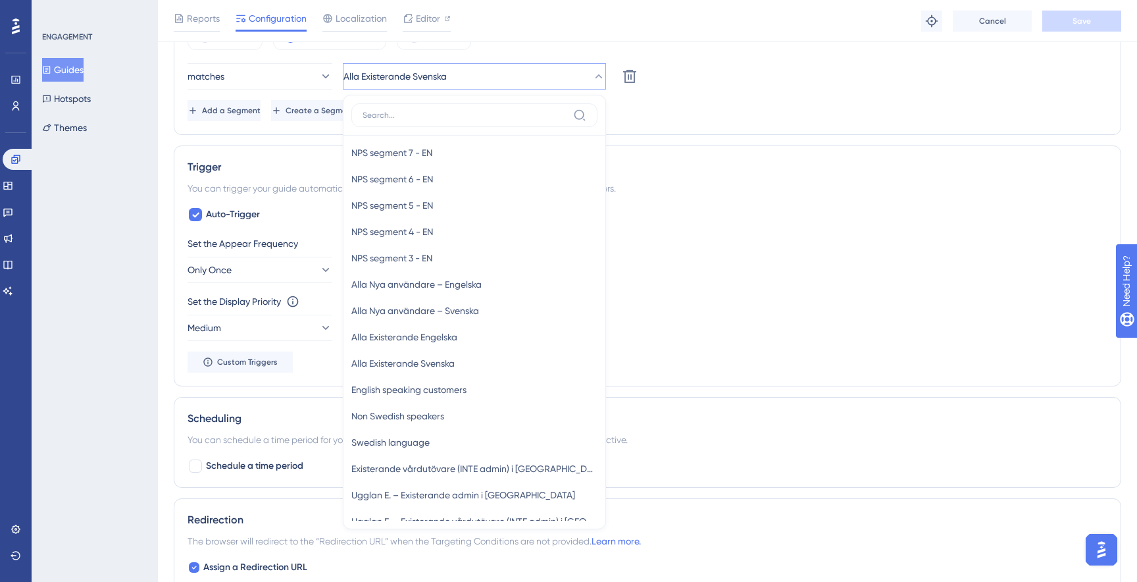
scroll to position [507, 0]
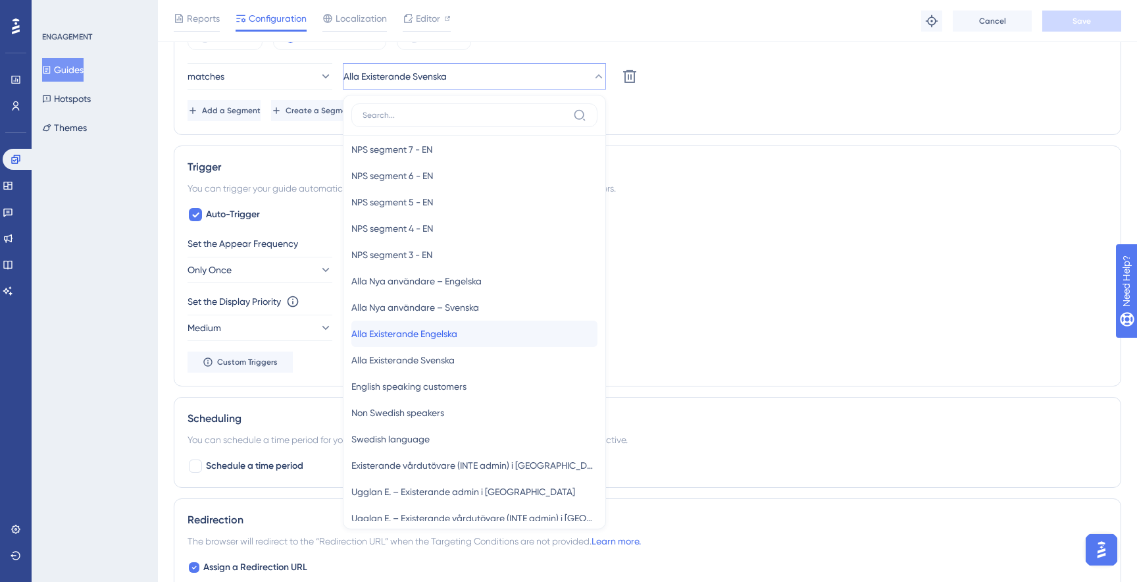
click at [444, 336] on span "Alla Existerande Engelska" at bounding box center [404, 334] width 106 height 16
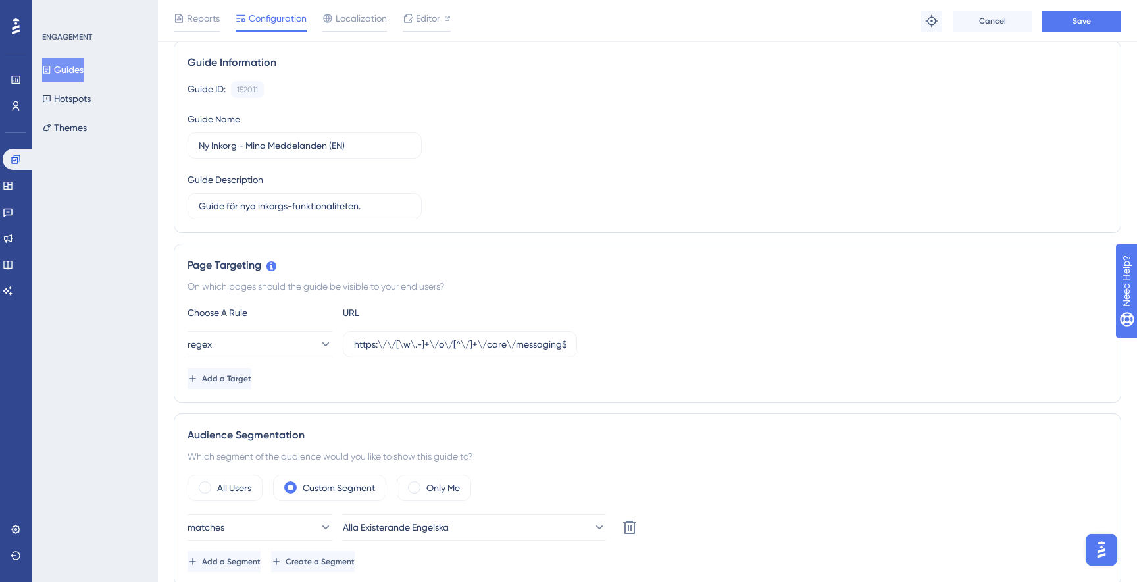
scroll to position [0, 0]
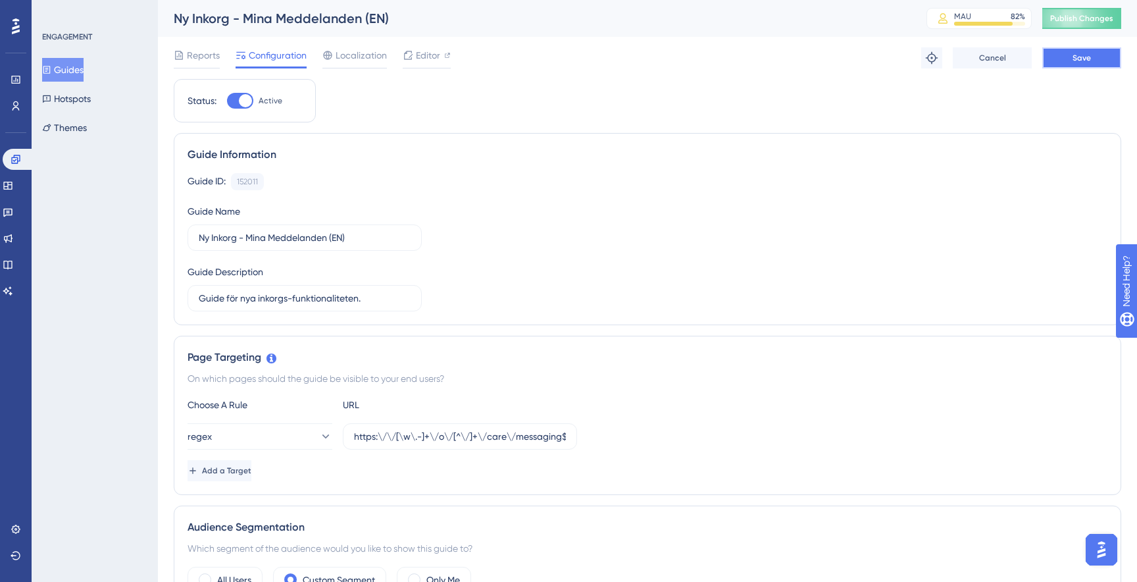
click at [1094, 57] on button "Save" at bounding box center [1081, 57] width 79 height 21
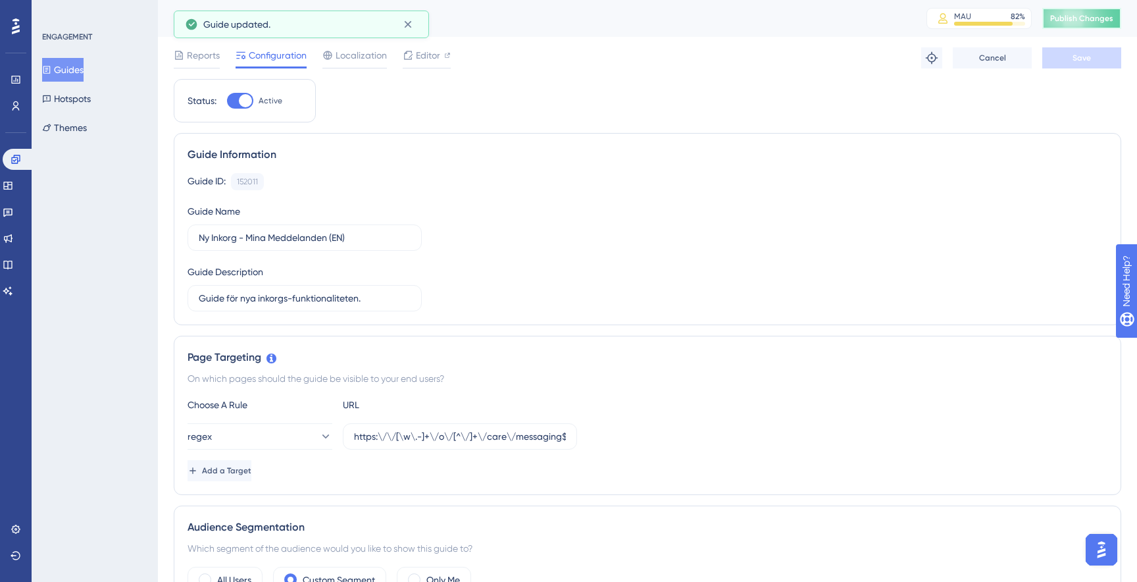
click at [1092, 24] on button "Publish Changes" at bounding box center [1081, 18] width 79 height 21
click at [936, 55] on icon at bounding box center [931, 57] width 13 height 13
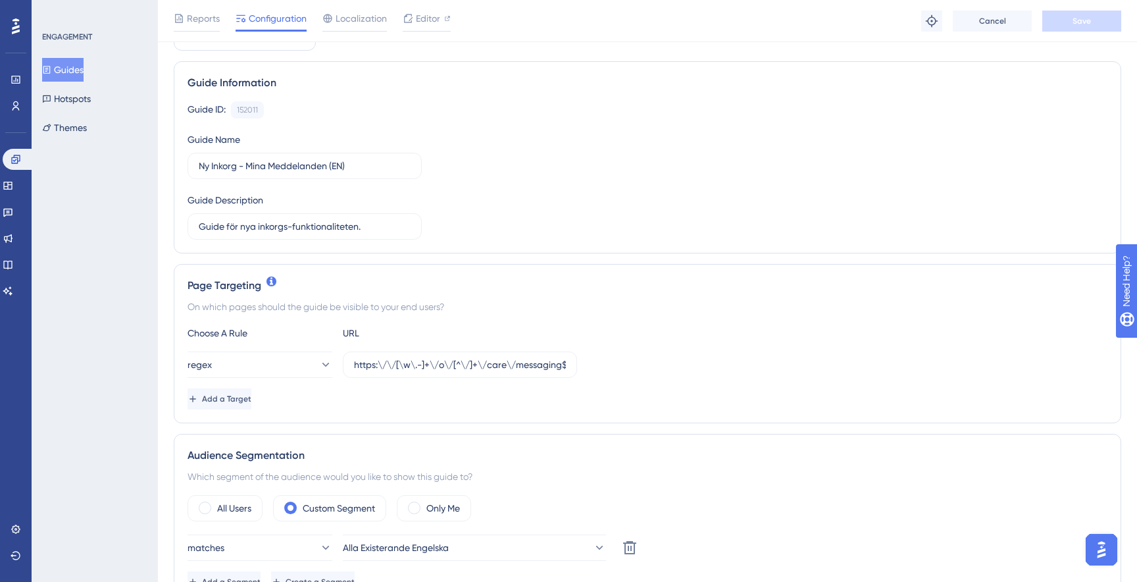
scroll to position [89, 0]
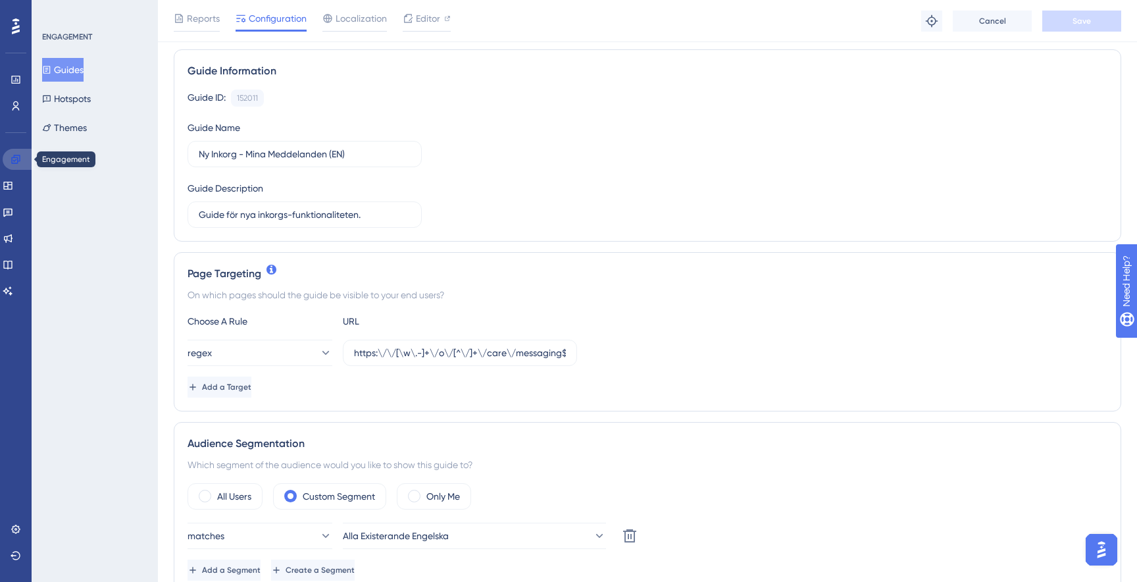
click at [13, 164] on icon at bounding box center [16, 159] width 11 height 11
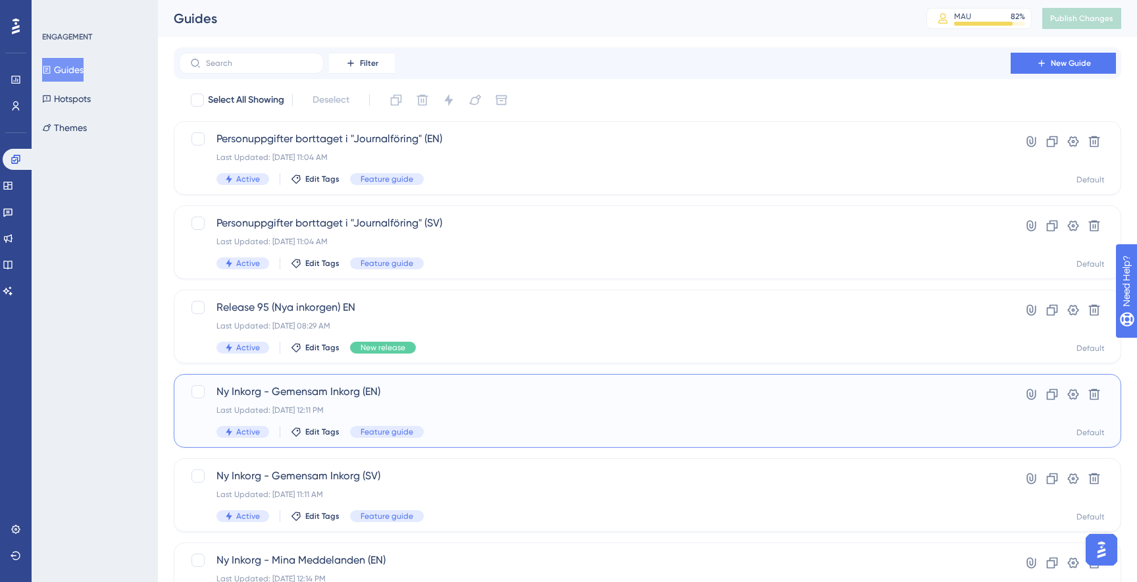
click at [479, 388] on span "Ny Inkorg - Gemensam Inkorg (EN)" at bounding box center [595, 392] width 757 height 16
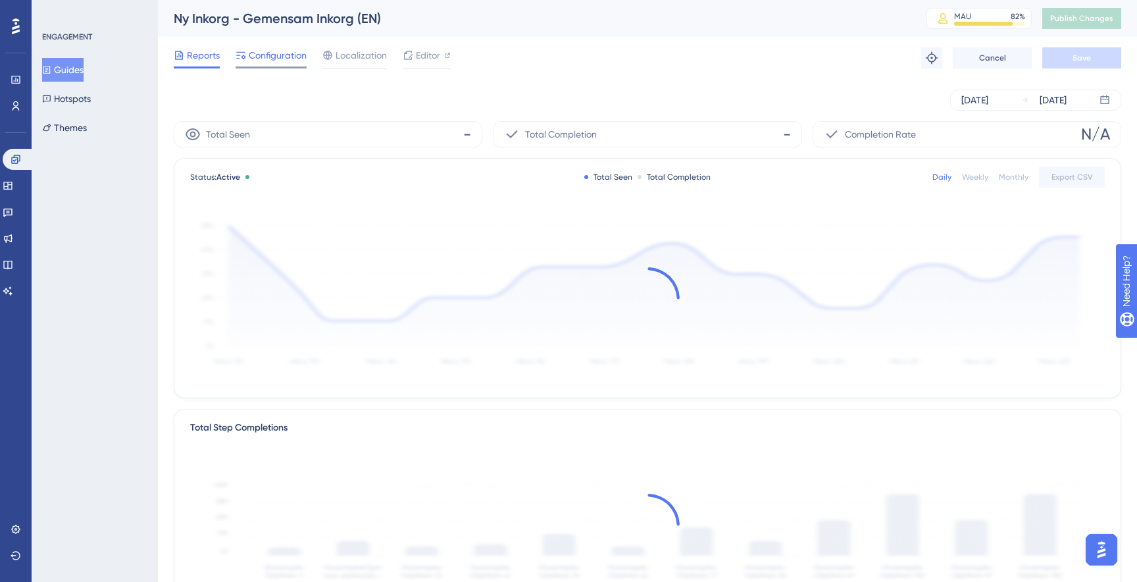
click at [294, 65] on div "Configuration" at bounding box center [271, 57] width 71 height 21
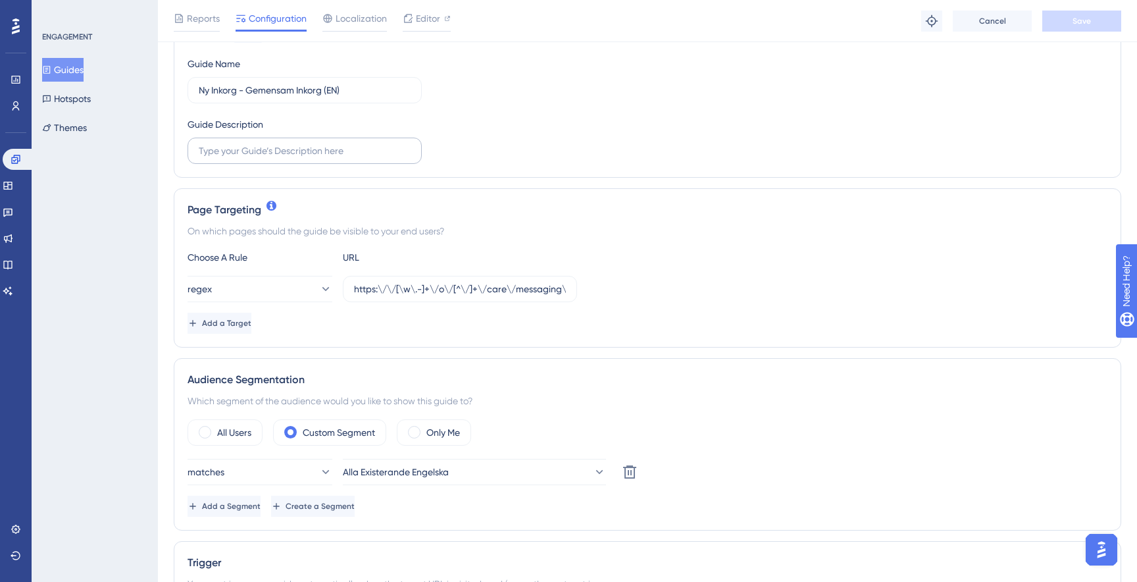
scroll to position [162, 0]
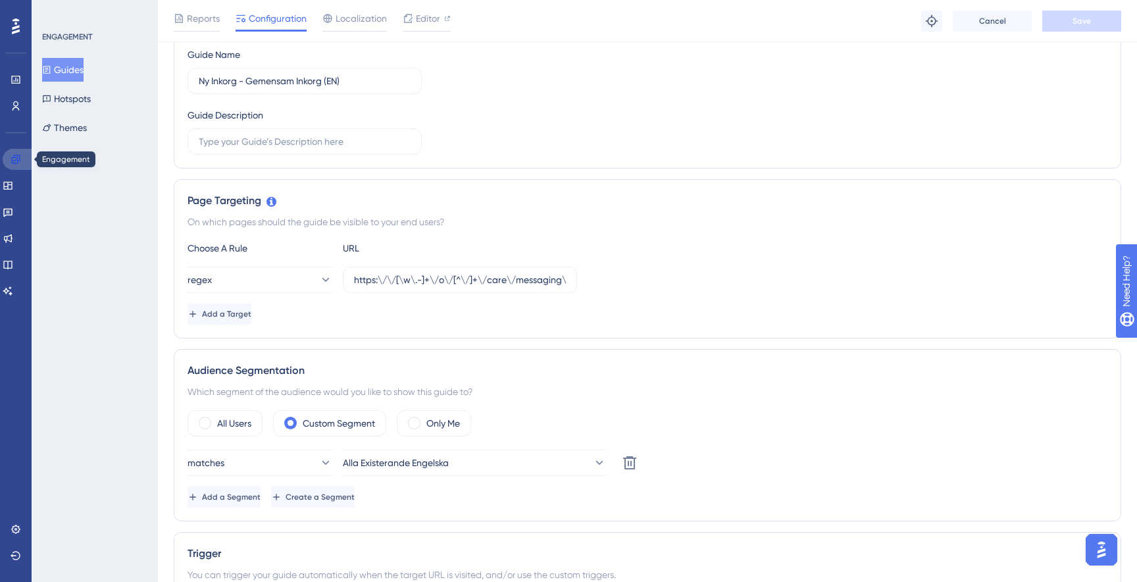
click at [18, 157] on icon at bounding box center [16, 159] width 11 height 11
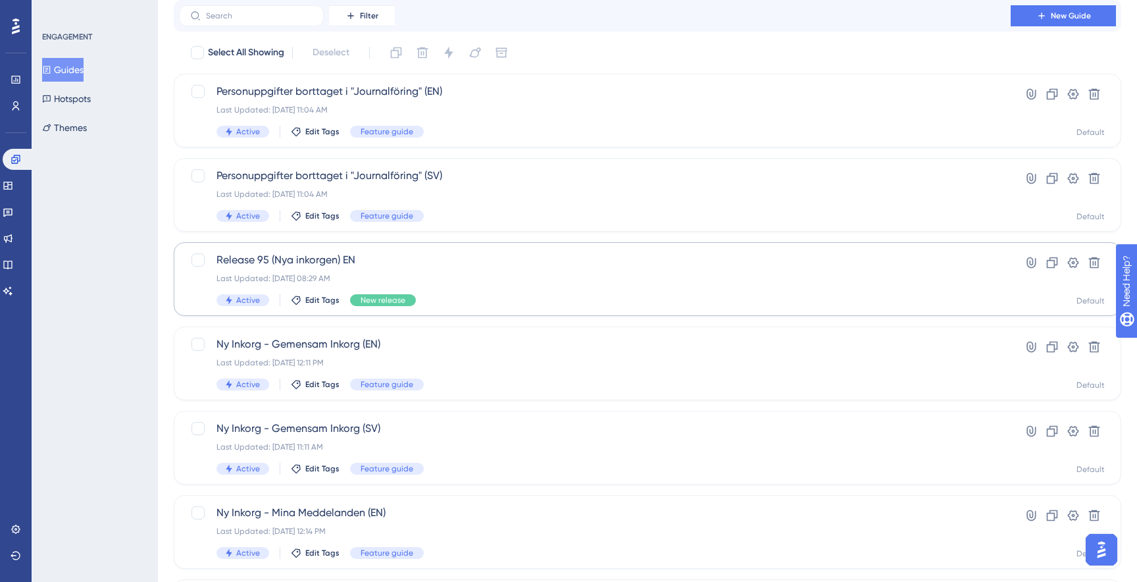
scroll to position [74, 0]
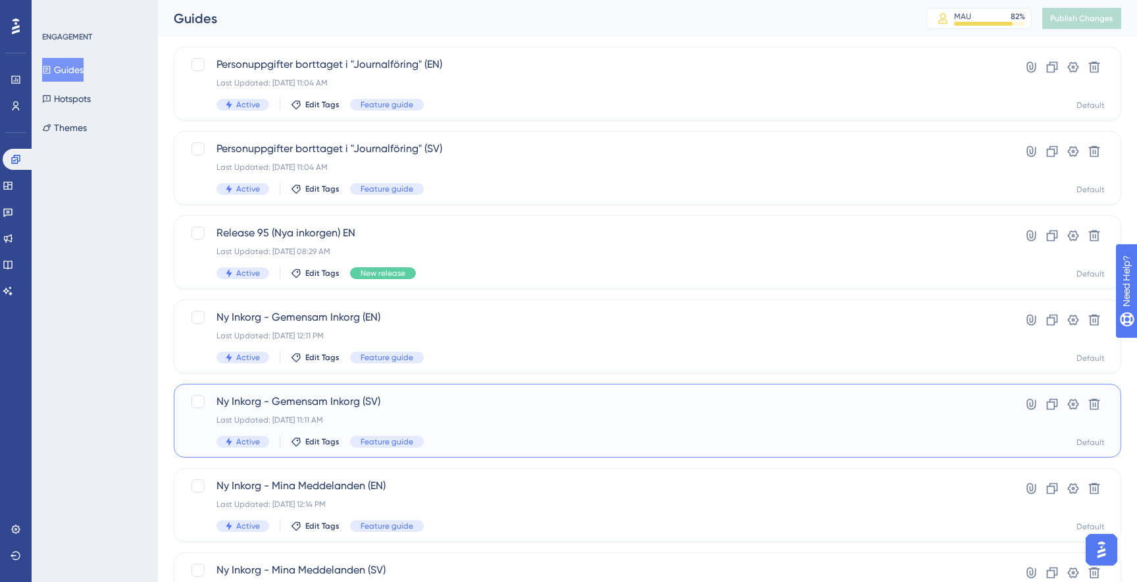
click at [437, 399] on span "Ny Inkorg - Gemensam Inkorg (SV)" at bounding box center [595, 402] width 757 height 16
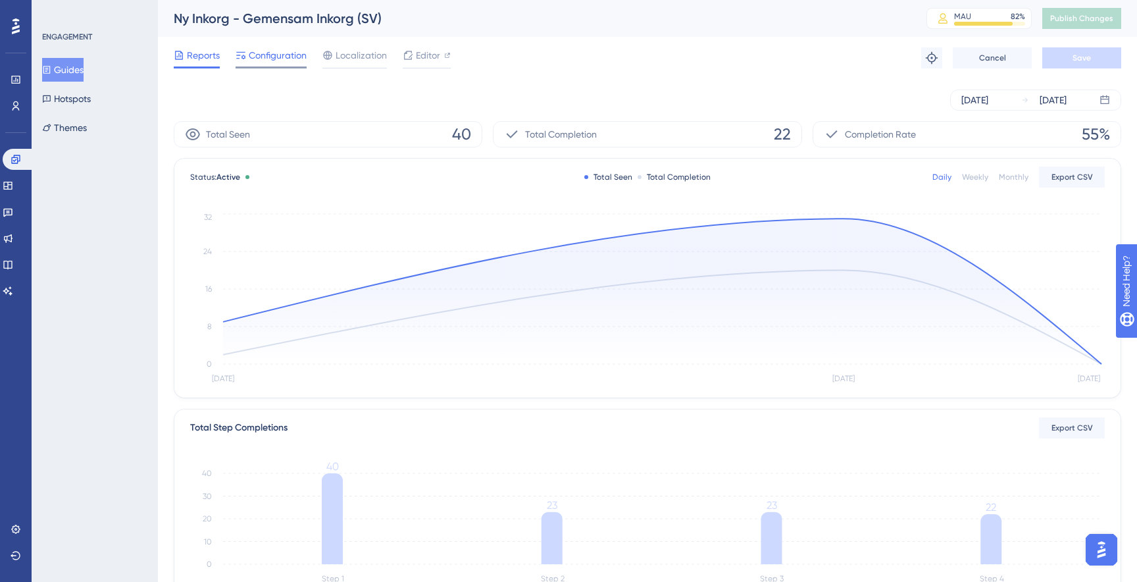
click at [267, 64] on div "Configuration" at bounding box center [271, 57] width 71 height 21
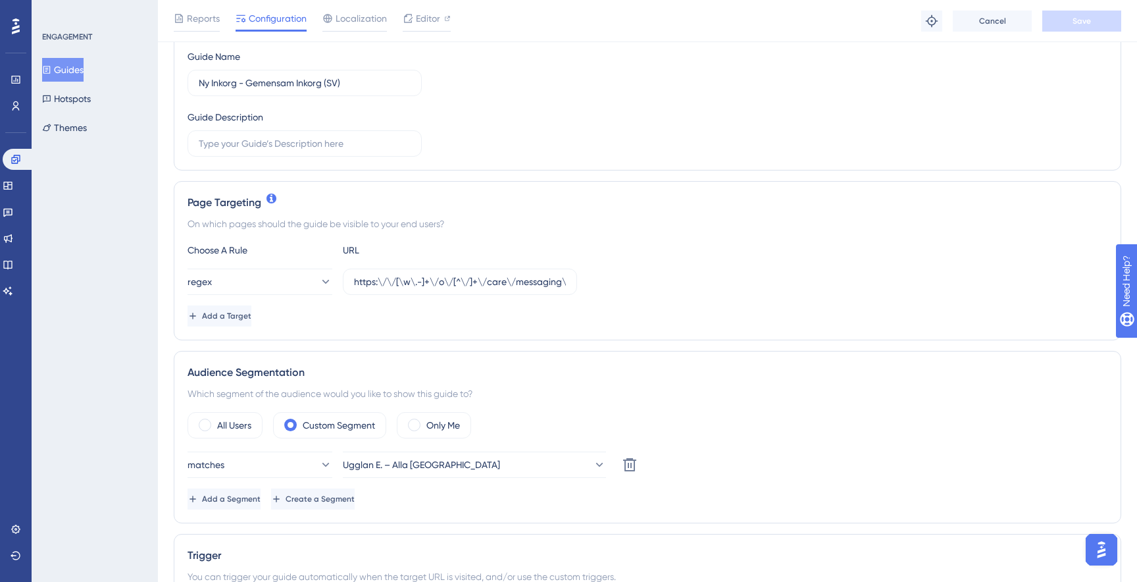
scroll to position [172, 0]
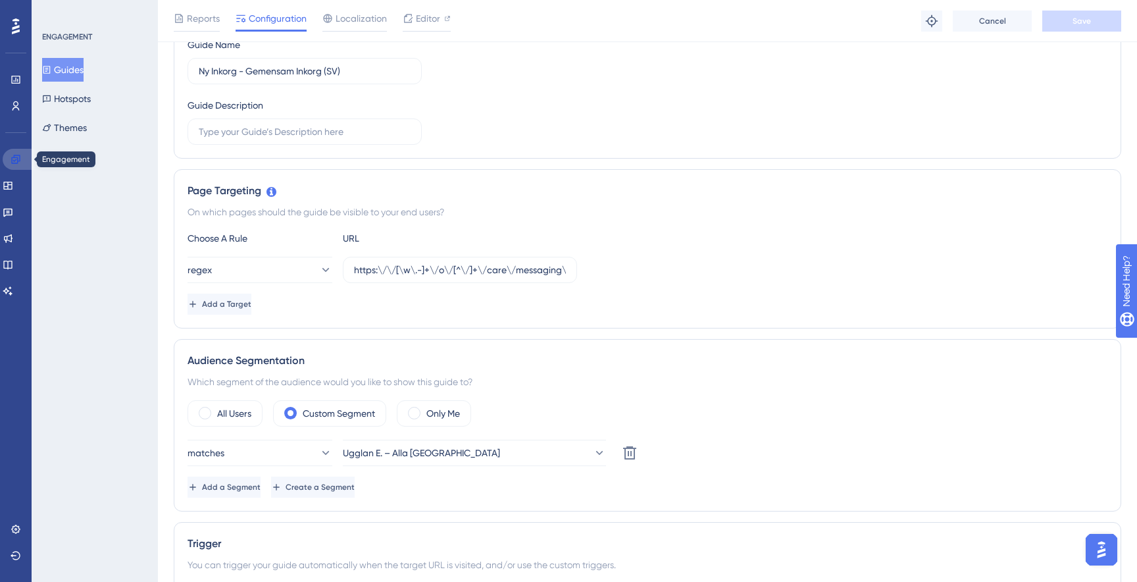
click at [11, 157] on icon at bounding box center [16, 159] width 11 height 11
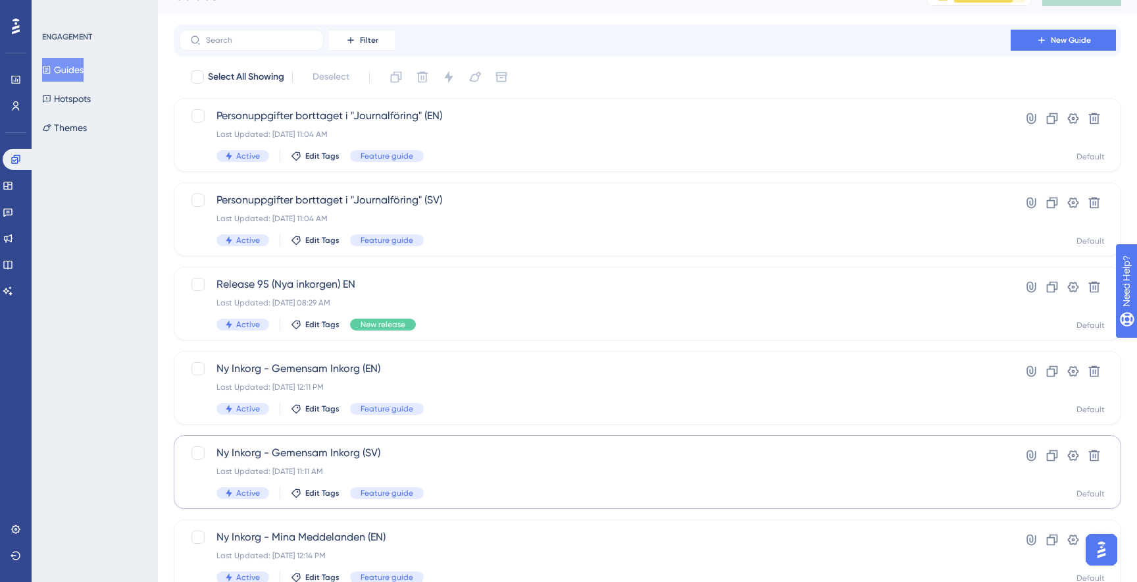
scroll to position [34, 0]
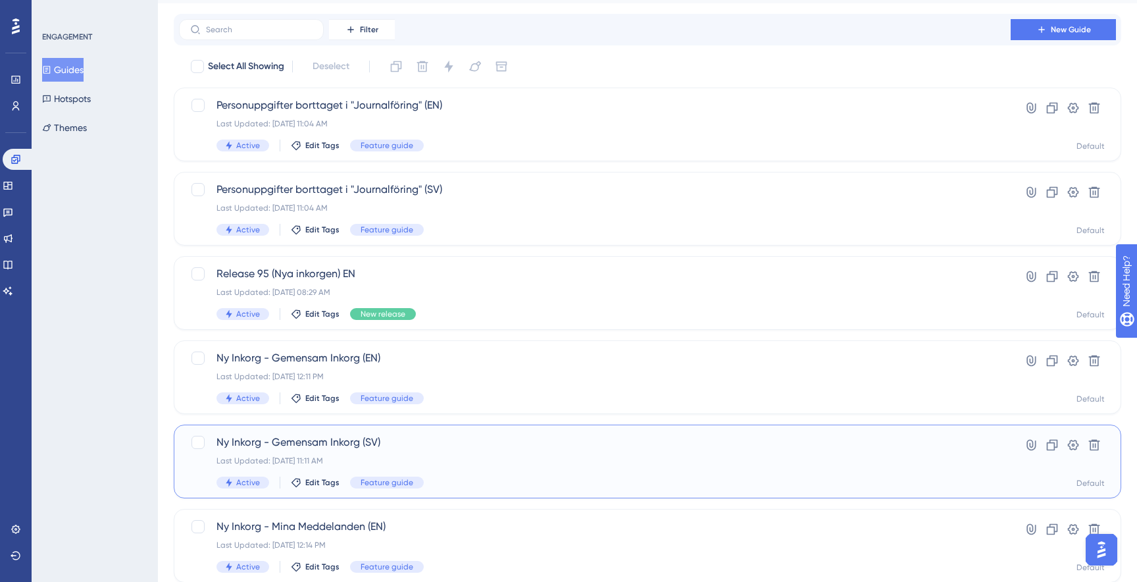
click at [539, 462] on div "Last Updated: [DATE] 11:11 AM" at bounding box center [595, 460] width 757 height 11
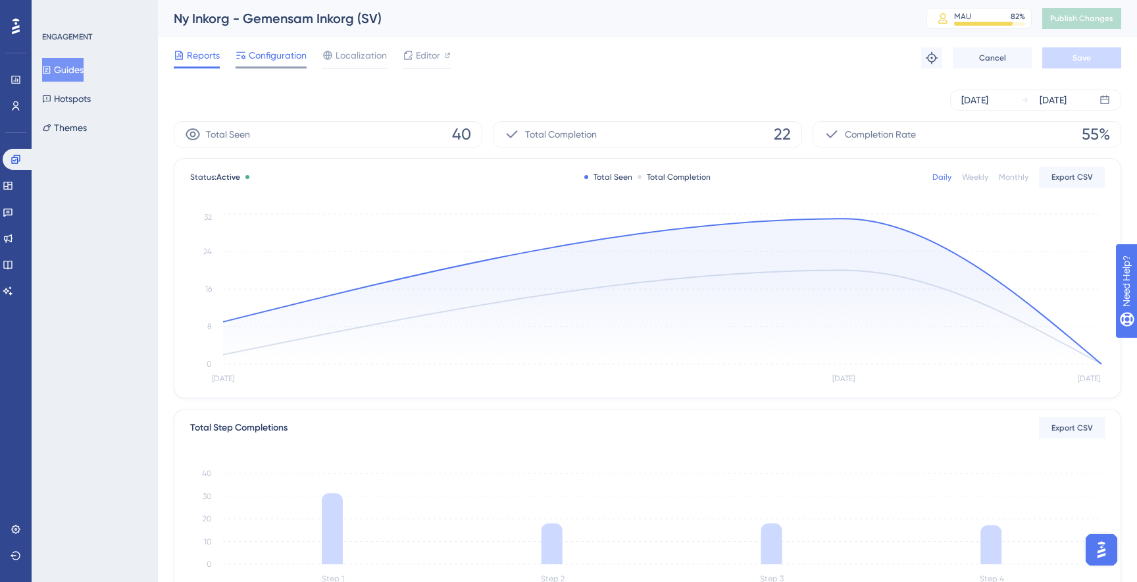
click at [266, 63] on span "Configuration" at bounding box center [278, 55] width 58 height 16
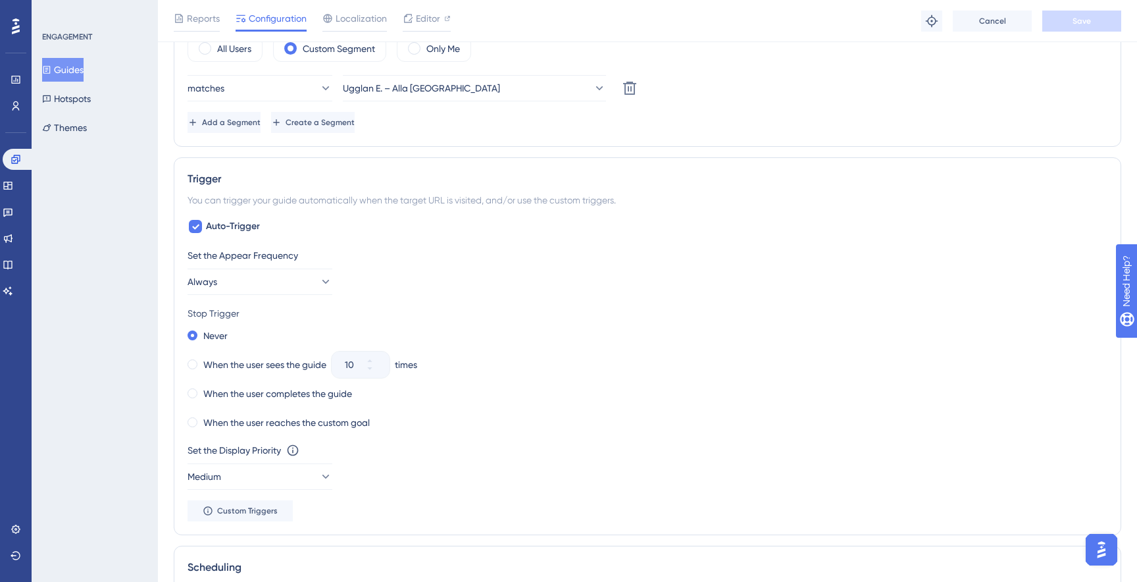
scroll to position [542, 0]
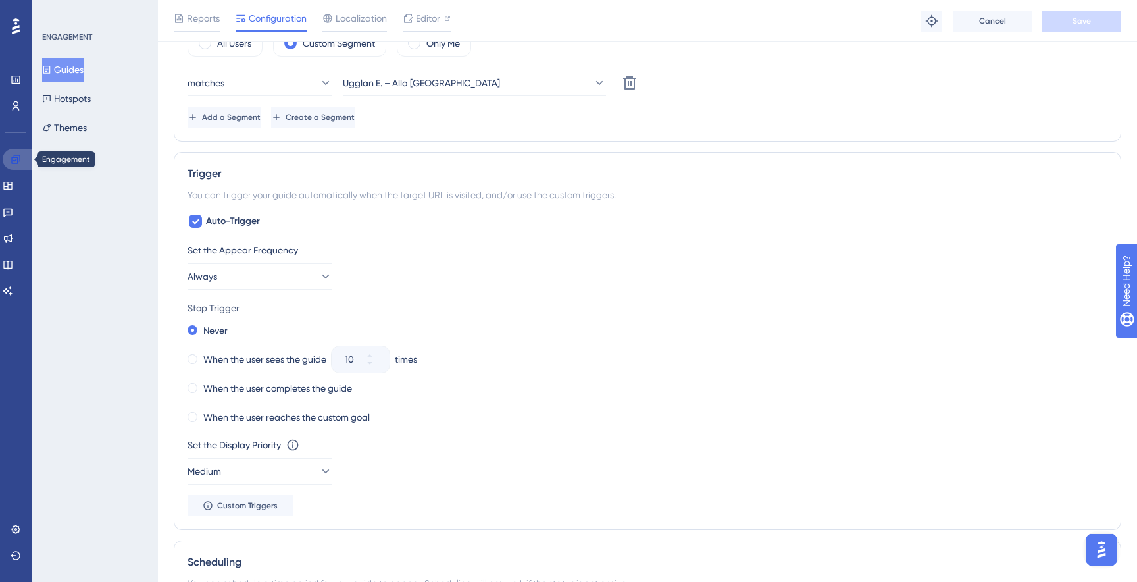
click at [13, 160] on icon at bounding box center [16, 159] width 11 height 11
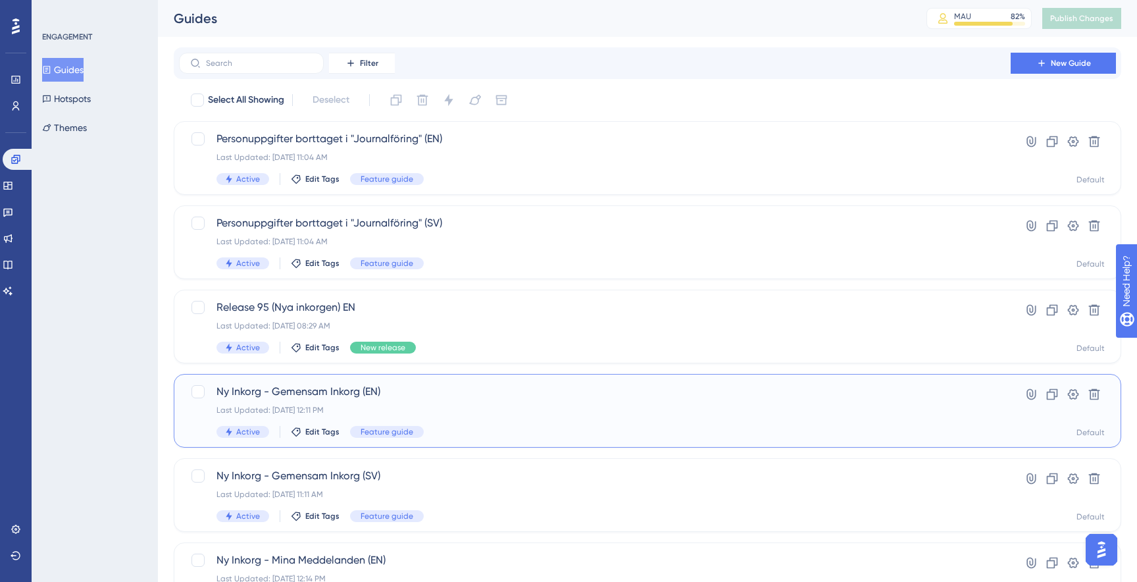
click at [455, 394] on span "Ny Inkorg - Gemensam Inkorg (EN)" at bounding box center [595, 392] width 757 height 16
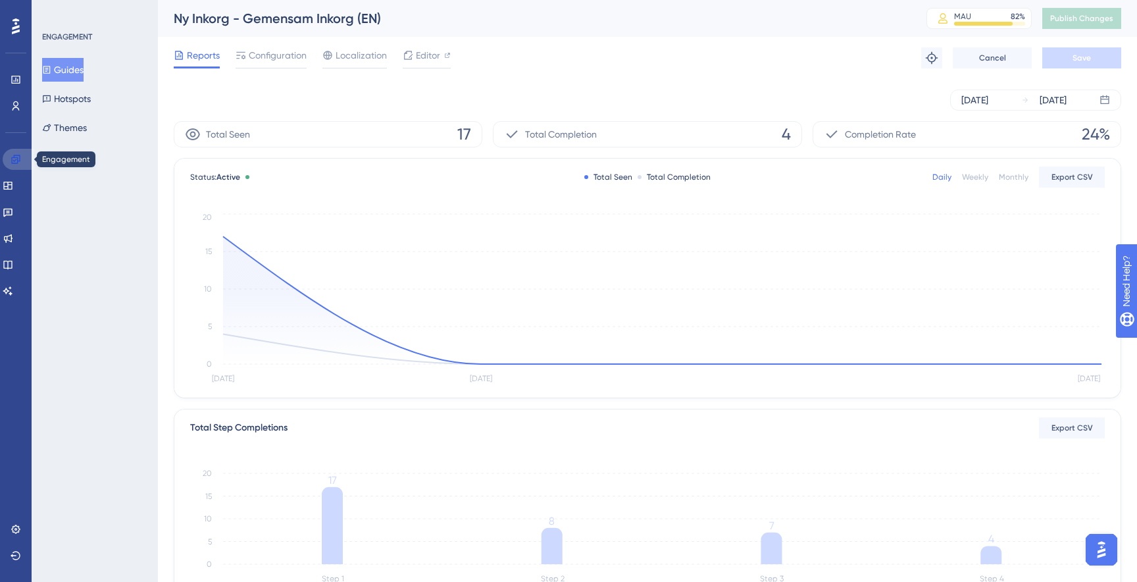
click at [17, 150] on link at bounding box center [19, 159] width 32 height 21
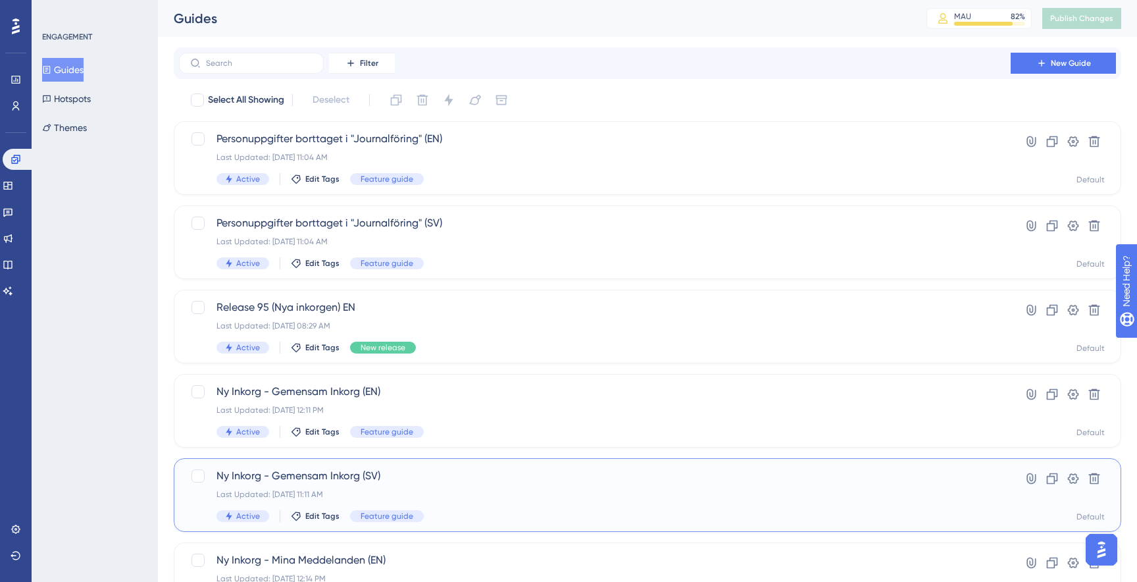
click at [501, 491] on div "Last Updated: [DATE] 11:11 AM" at bounding box center [595, 494] width 757 height 11
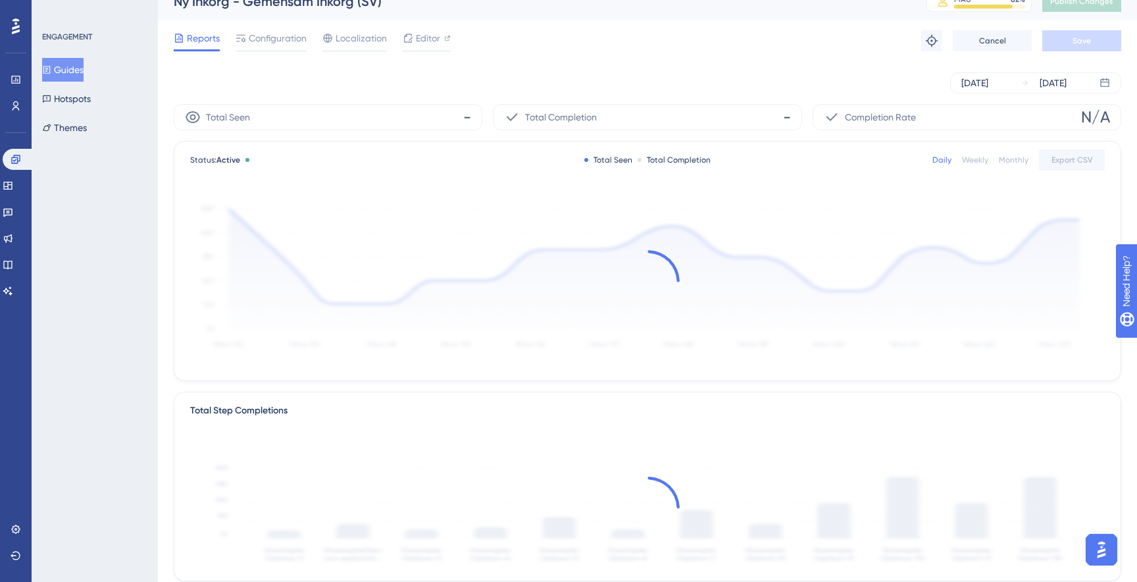
scroll to position [18, 0]
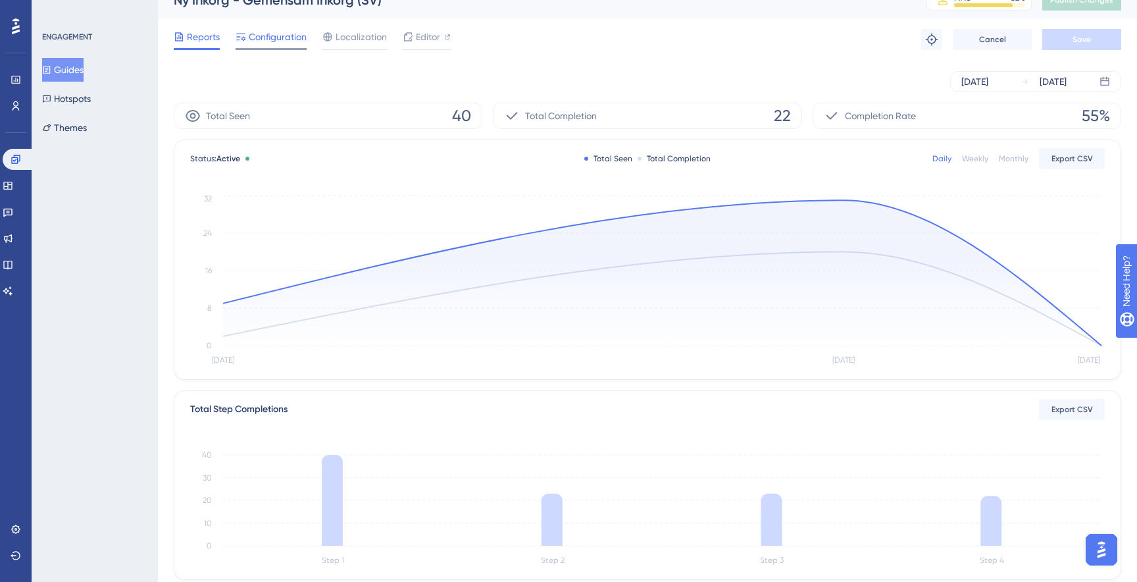
click at [248, 39] on div "Configuration" at bounding box center [271, 37] width 71 height 16
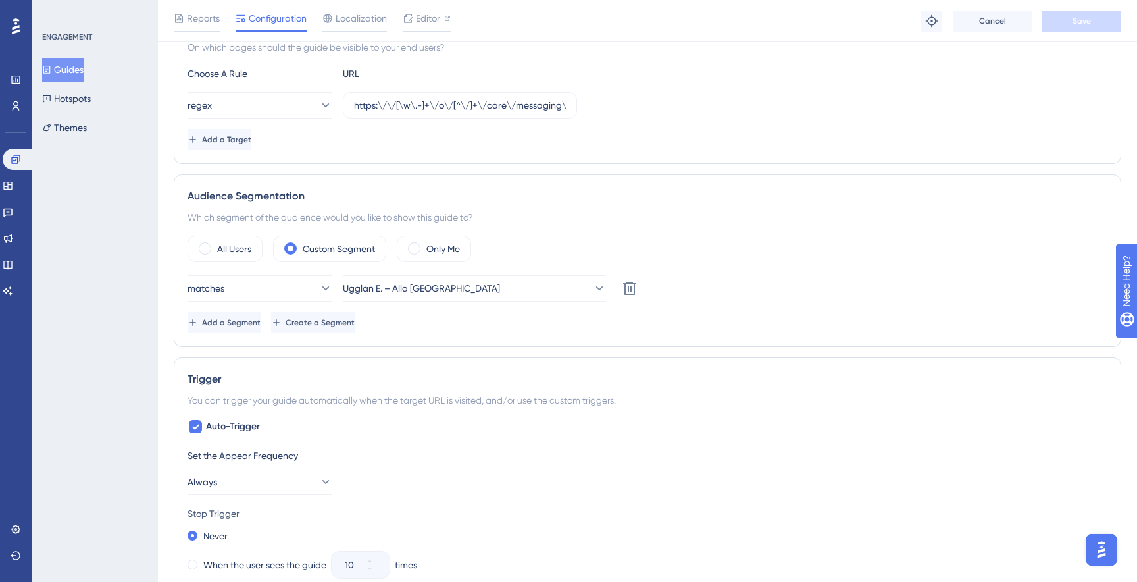
scroll to position [337, 0]
